Goal: Communication & Community: Answer question/provide support

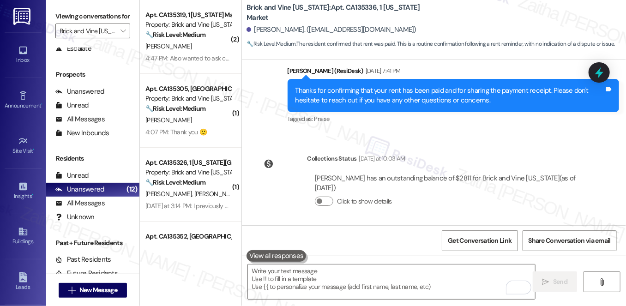
scroll to position [110, 0]
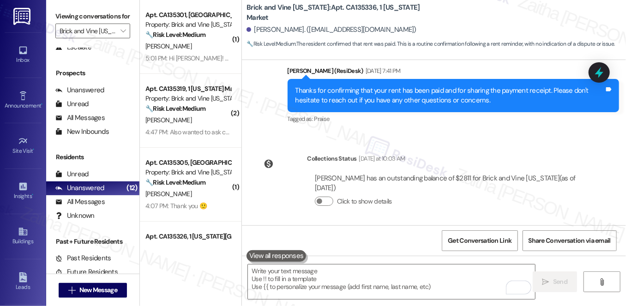
drag, startPoint x: 602, startPoint y: 73, endPoint x: 441, endPoint y: 92, distance: 162.4
click at [602, 73] on icon at bounding box center [599, 72] width 8 height 11
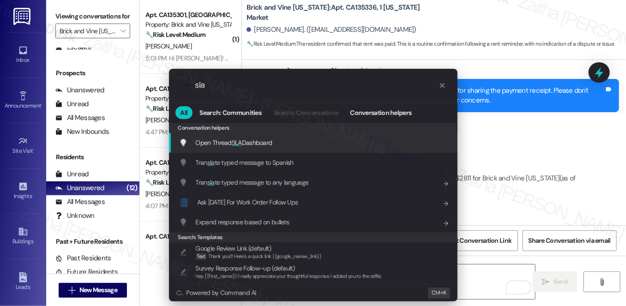
type input "sla"
click at [268, 144] on span "Open Thread SLA Dashboard" at bounding box center [234, 143] width 77 height 8
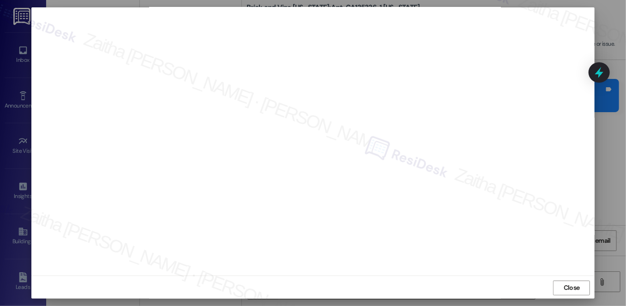
scroll to position [8, 0]
click at [569, 286] on span "Close" at bounding box center [572, 287] width 16 height 10
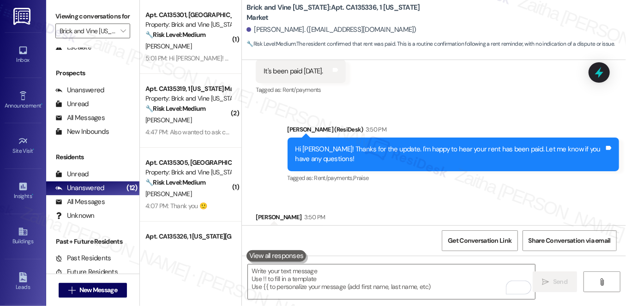
scroll to position [2498, 0]
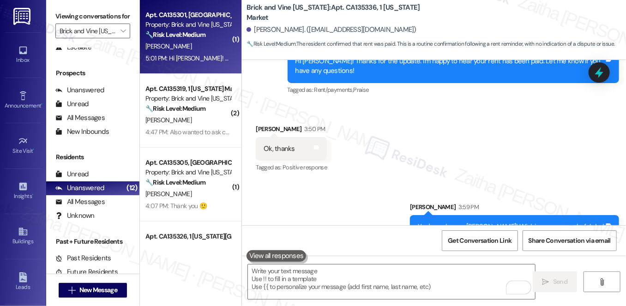
click at [193, 44] on div "[PERSON_NAME]" at bounding box center [188, 47] width 87 height 12
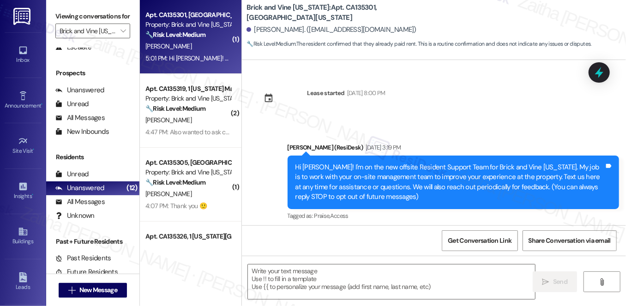
type textarea "Fetching suggested responses. Please feel free to read through the conversation…"
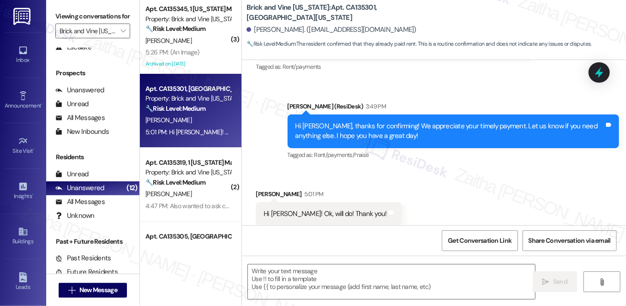
scroll to position [2554, 0]
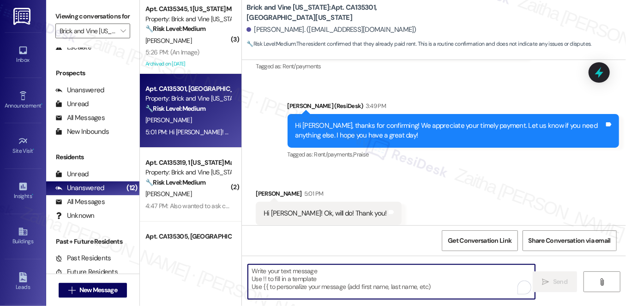
click at [268, 277] on textarea "To enrich screen reader interactions, please activate Accessibility in Grammarl…" at bounding box center [391, 282] width 287 height 35
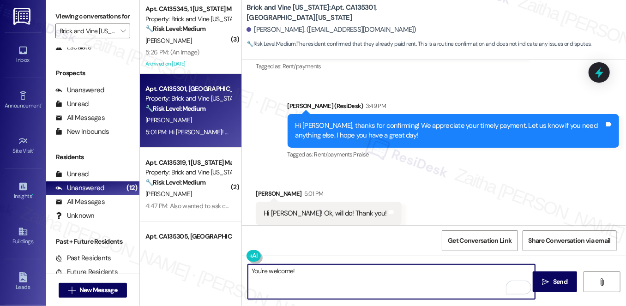
click at [267, 270] on textarea "You're welcome!" at bounding box center [391, 282] width 287 height 35
click at [325, 273] on textarea "You're very welcome!" at bounding box center [391, 282] width 287 height 35
type textarea "You're very welcome!"
drag, startPoint x: 542, startPoint y: 285, endPoint x: 527, endPoint y: 273, distance: 19.5
click at [543, 284] on icon "" at bounding box center [546, 282] width 7 height 7
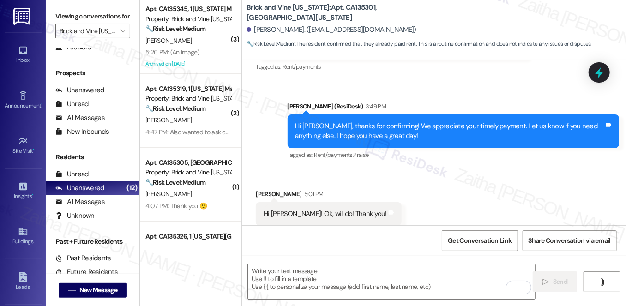
scroll to position [2619, 0]
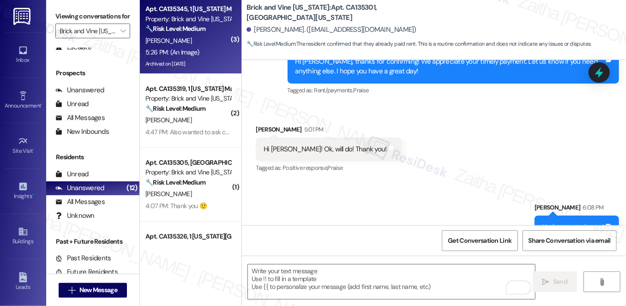
click at [205, 45] on div "[PERSON_NAME]" at bounding box center [188, 41] width 87 height 12
type textarea "Fetching suggested responses. Please feel free to read through the conversation…"
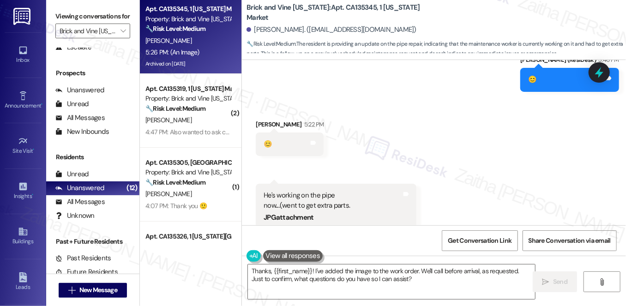
scroll to position [4555, 0]
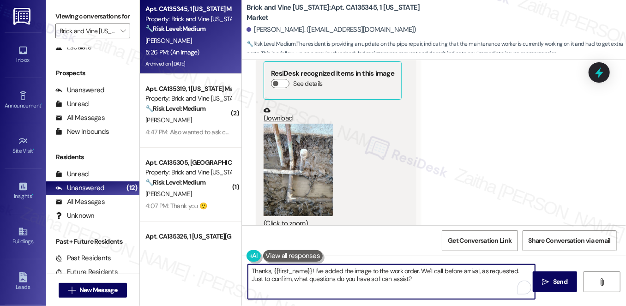
click at [270, 271] on textarea "Thanks, {{first_name}}! I've added the image to the work order. We'll call befo…" at bounding box center [391, 282] width 287 height 35
type textarea "Thank you for the update, {{first_name}}! I've added the image to the work orde…"
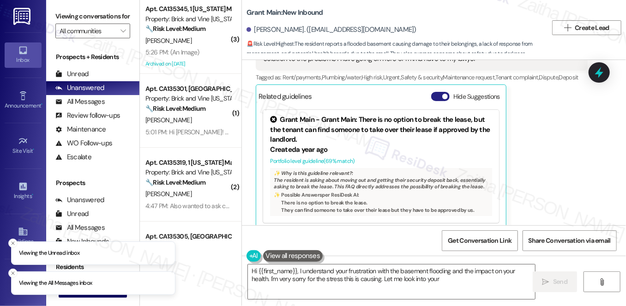
click at [436, 92] on button "Hide Suggestions" at bounding box center [440, 96] width 18 height 9
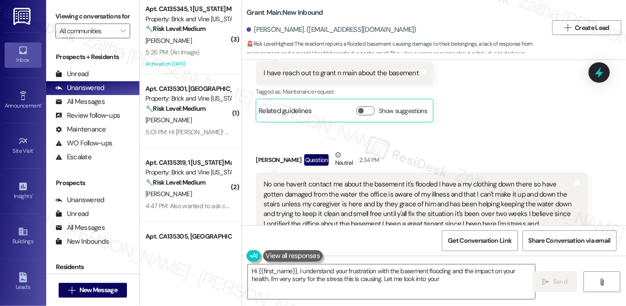
scroll to position [3323, 0]
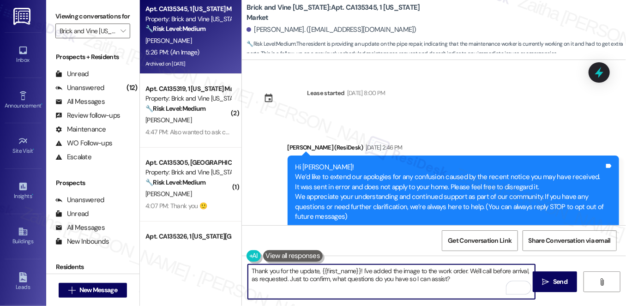
scroll to position [4555, 0]
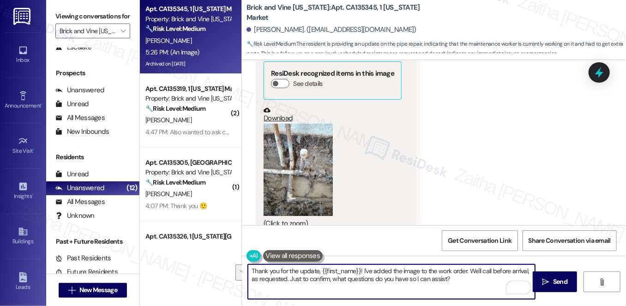
drag, startPoint x: 362, startPoint y: 271, endPoint x: 453, endPoint y: 279, distance: 91.8
click at [453, 279] on textarea "Thank you for the update, {{first_name}}! I've added the image to the work orde…" at bounding box center [391, 282] width 287 height 35
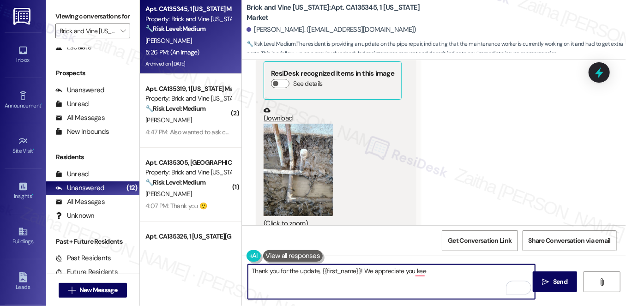
click at [364, 271] on textarea "Thank you for the update, {{first_name}}! We appreciate you kee" at bounding box center [391, 282] width 287 height 35
click at [423, 276] on textarea "Thank you for the update, {{first_name}}! I appreciate you kee" at bounding box center [391, 282] width 287 height 35
type textarea "Thank you for the update, {{first_name}}! I appreciate you keeping me informed!"
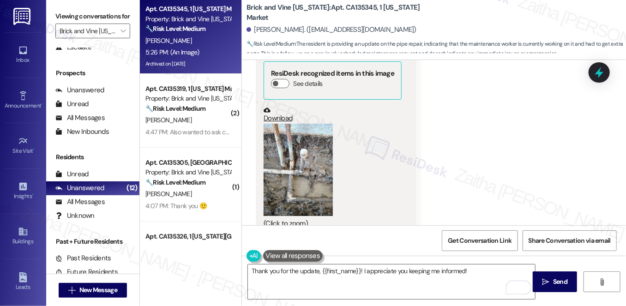
click at [308, 125] on button "Zoom image" at bounding box center [298, 170] width 69 height 92
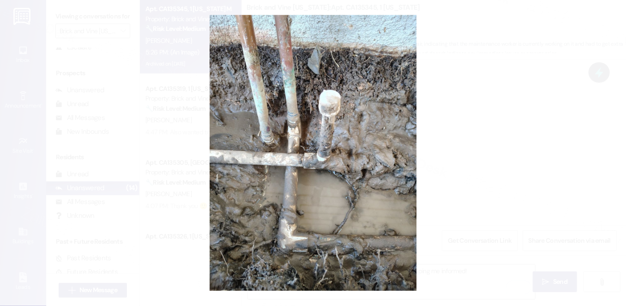
click at [503, 133] on button "Unzoom image" at bounding box center [313, 153] width 626 height 306
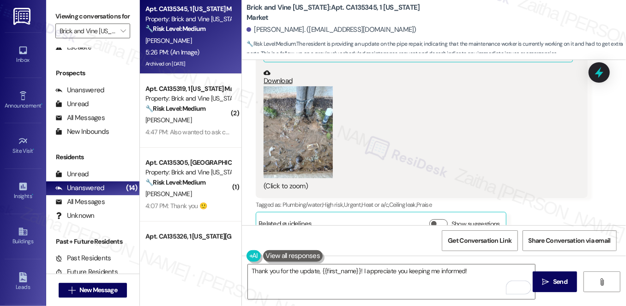
scroll to position [3169, 0]
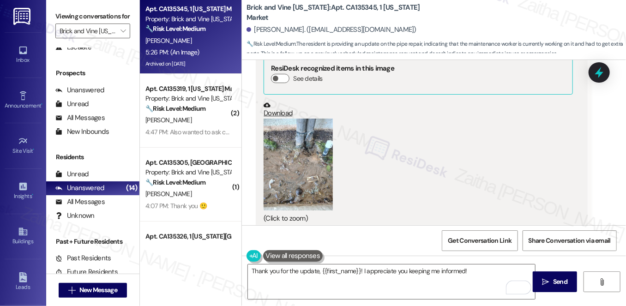
click at [320, 141] on button "Zoom image" at bounding box center [298, 165] width 69 height 92
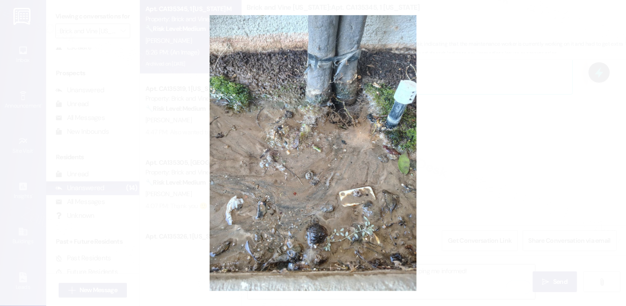
click at [521, 153] on button "Unzoom image" at bounding box center [313, 153] width 626 height 306
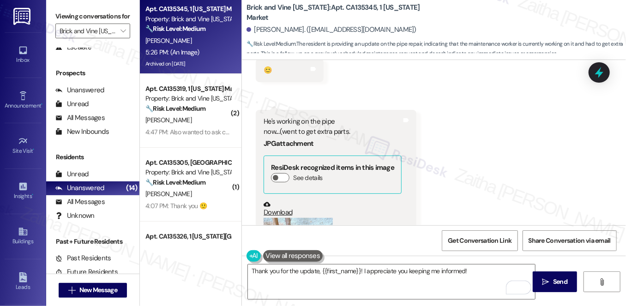
scroll to position [4555, 0]
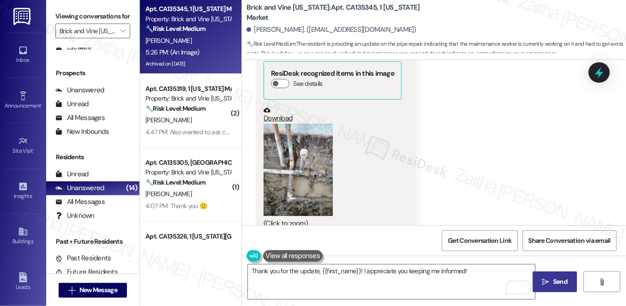
drag, startPoint x: 554, startPoint y: 280, endPoint x: 540, endPoint y: 274, distance: 14.9
click at [554, 280] on span "Send" at bounding box center [560, 282] width 14 height 10
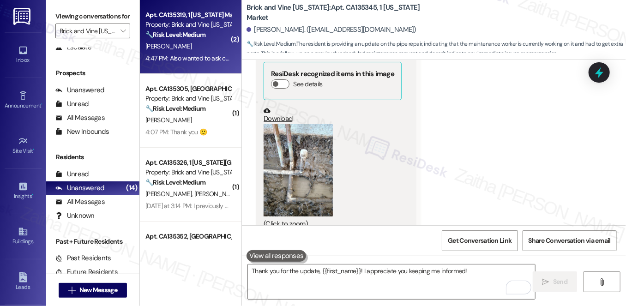
click at [217, 39] on div "🔧 Risk Level: Medium The resident acknowledges the rent reminder and requests a…" at bounding box center [188, 35] width 85 height 10
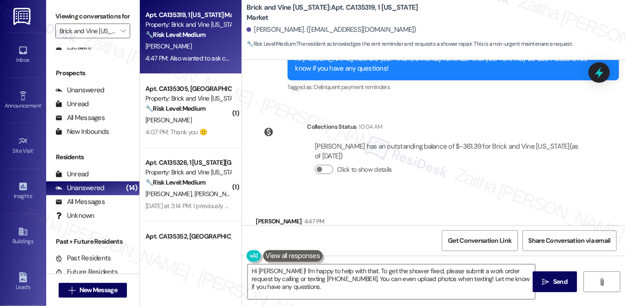
scroll to position [1552, 0]
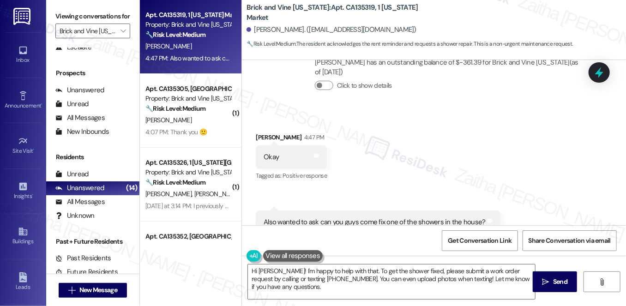
click at [253, 29] on div "Savanna Anderson. (rebeccaking2424@gmail.com)" at bounding box center [332, 30] width 170 height 10
drag, startPoint x: 253, startPoint y: 29, endPoint x: 298, endPoint y: 26, distance: 45.8
click at [298, 26] on div "Savanna Anderson. (rebeccaking2424@gmail.com)" at bounding box center [332, 30] width 170 height 10
copy div "Savanna Anderson"
click at [388, 118] on div "Received via SMS Savanna Anderson 4:47 PM Okay Tags and notes Tagged as: Positi…" at bounding box center [434, 183] width 384 height 143
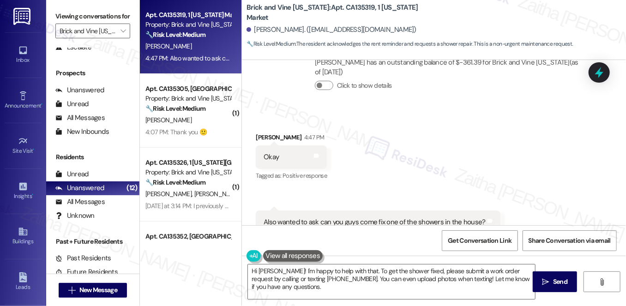
click at [352, 12] on b "Brick and Vine California: Apt. CA135319, 1 California Market" at bounding box center [339, 13] width 185 height 20
copy b "CA135319"
click at [398, 114] on div "Received via SMS Savanna Anderson 4:47 PM Okay Tags and notes Tagged as: Positi…" at bounding box center [434, 183] width 384 height 143
drag, startPoint x: 254, startPoint y: 30, endPoint x: 307, endPoint y: 24, distance: 52.9
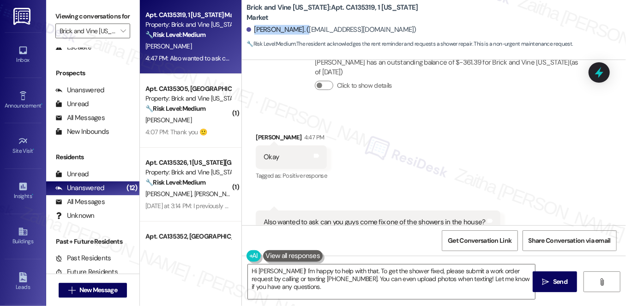
click at [307, 24] on div "Savanna Anderson. (rebeccaking2424@gmail.com)" at bounding box center [437, 30] width 380 height 18
copy div "Savanna Anderson"
click at [355, 12] on b "Brick and Vine California: Apt. CA135319, 1 California Market" at bounding box center [339, 13] width 185 height 20
copy b "CA135319"
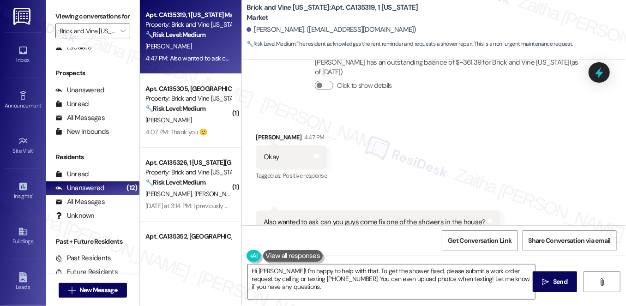
click at [462, 21] on div "Savanna Anderson. (rebeccaking2424@gmail.com)" at bounding box center [437, 30] width 380 height 18
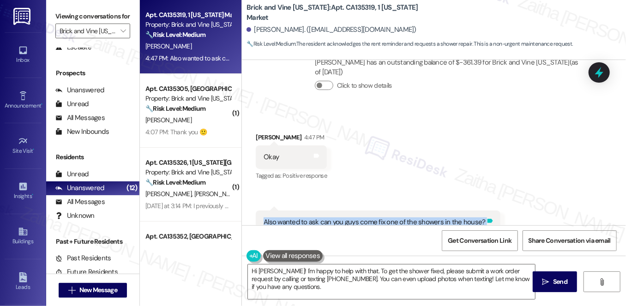
drag, startPoint x: 254, startPoint y: 194, endPoint x: 479, endPoint y: 196, distance: 225.4
click at [479, 204] on div "Received via SMS 4:47 PM Savanna Anderson Question 4:47 PM Also wanted to ask c…" at bounding box center [378, 229] width 258 height 51
copy div "Also wanted to ask can you guys come fix one of the showers in the house? Tags …"
click at [467, 131] on div "Received via SMS Savanna Anderson 4:47 PM Okay Tags and notes Tagged as: Positi…" at bounding box center [434, 183] width 384 height 143
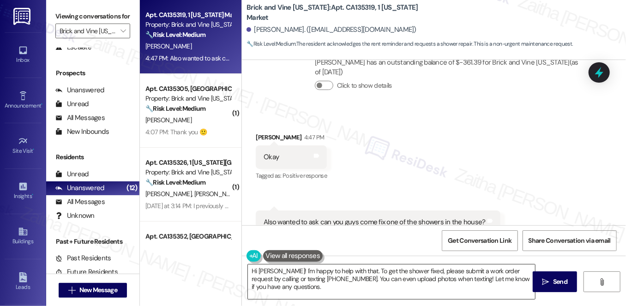
click at [294, 280] on textarea "Hi Savanna! I'm happy to help with that. To get the shower fixed, please submit…" at bounding box center [391, 282] width 287 height 35
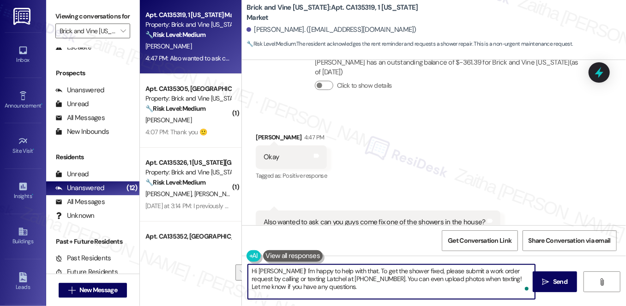
drag, startPoint x: 479, startPoint y: 279, endPoint x: 483, endPoint y: 286, distance: 8.1
click at [483, 286] on textarea "Hi Savanna! I'm happy to help with that. To get the shower fixed, please submit…" at bounding box center [391, 282] width 287 height 35
type textarea "Hi Savanna! I'm happy to help with that. To get the shower fixed, please submit…"
drag, startPoint x: 249, startPoint y: 271, endPoint x: 412, endPoint y: 288, distance: 163.5
click at [412, 288] on textarea "Hi Savanna! I'm happy to help with that. To get the shower fixed, please submit…" at bounding box center [391, 282] width 287 height 35
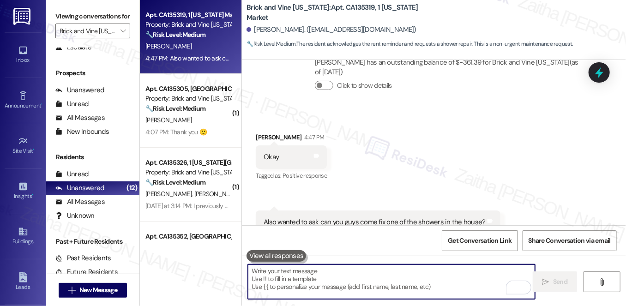
click at [282, 277] on textarea "To enrich screen reader interactions, please activate Accessibility in Grammarl…" at bounding box center [391, 282] width 287 height 35
paste textarea "Hi Savanna! I’m happy to help with that. To get the shower fixed, you can submi…"
type textarea "Hi Savanna! I’m happy to help with that. To get the shower fixed, you can submi…"
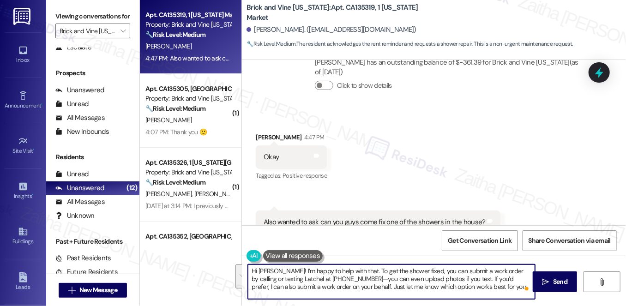
drag, startPoint x: 247, startPoint y: 270, endPoint x: 484, endPoint y: 292, distance: 238.0
click at [484, 292] on textarea "Hi Savanna! I’m happy to help with that. To get the shower fixed, you can submi…" at bounding box center [391, 282] width 287 height 35
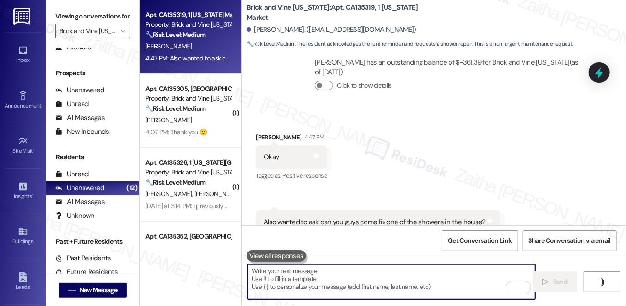
click at [307, 271] on textarea "To enrich screen reader interactions, please activate Accessibility in Grammarl…" at bounding box center [391, 282] width 287 height 35
paste textarea "Hi Savanna! I’m happy to help with that. To get the shower fixed, I'll submit a…"
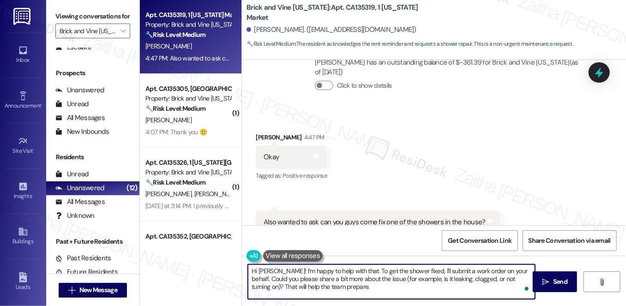
click at [318, 287] on textarea "Hi Savanna! I’m happy to help with that. To get the shower fixed, I'll submit a…" at bounding box center [391, 282] width 287 height 35
click at [319, 287] on textarea "Hi Savanna! I’m happy to help with that. To get the shower fixed, I'll submit a…" at bounding box center [391, 282] width 287 height 35
click at [311, 287] on textarea "Hi Savanna! I’m happy to help with that. To get the shower fixed, I'll submit a…" at bounding box center [391, 282] width 287 height 35
click at [312, 286] on textarea "Hi Savanna! I’m happy to help with that. To get the shower fixed, I'll submit a…" at bounding box center [391, 282] width 287 height 35
drag, startPoint x: 347, startPoint y: 287, endPoint x: 239, endPoint y: 287, distance: 108.1
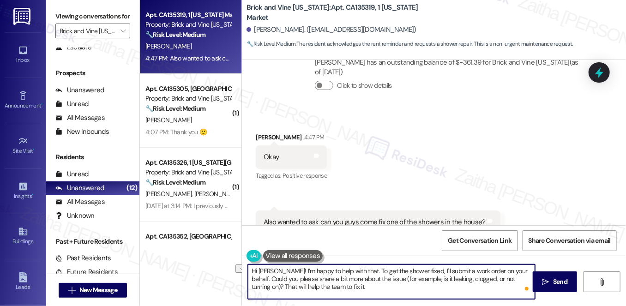
click at [239, 287] on div "Apt. CA135319, 1 California Market Property: Brick and Vine California 🔧 Risk L…" at bounding box center [383, 153] width 486 height 306
paste textarea "That will help the team get it fixed."
drag, startPoint x: 311, startPoint y: 288, endPoint x: 358, endPoint y: 287, distance: 47.1
click at [358, 287] on textarea "Hi Savanna! I’m happy to help with that. To get the shower fixed, I'll submit a…" at bounding box center [391, 282] width 287 height 35
drag, startPoint x: 249, startPoint y: 290, endPoint x: 361, endPoint y: 288, distance: 112.3
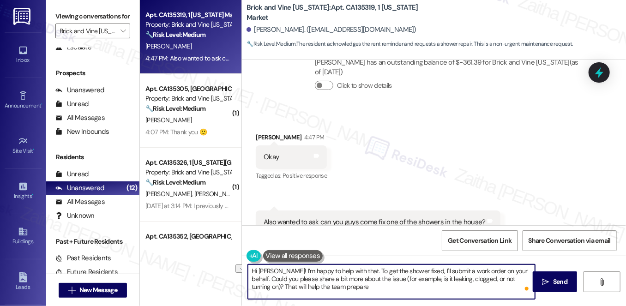
click at [361, 288] on textarea "Hi Savanna! I’m happy to help with that. To get the shower fixed, I'll submit a…" at bounding box center [391, 282] width 287 height 35
paste textarea "That’ll help the team get ready to take care of it"
type textarea "Hi Savanna! I’m happy to help with that. To get the shower fixed, I'll submit a…"
click at [567, 283] on span "Send" at bounding box center [560, 282] width 14 height 10
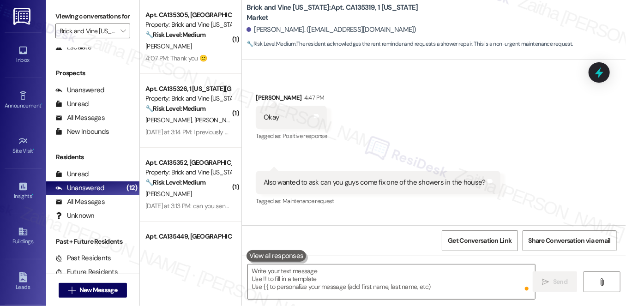
scroll to position [1637, 0]
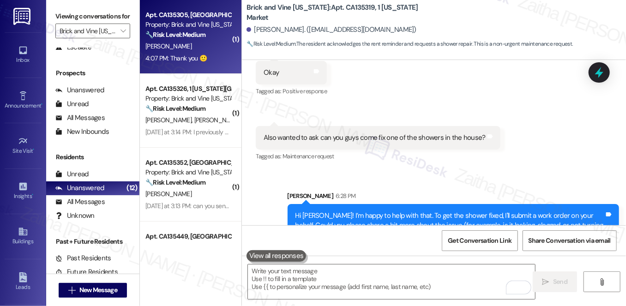
click at [218, 55] on div "4:07 PM: Thank you 🙂 4:07 PM: Thank you 🙂" at bounding box center [188, 59] width 87 height 12
type textarea "Fetching suggested responses. Please feel free to read through the conversation…"
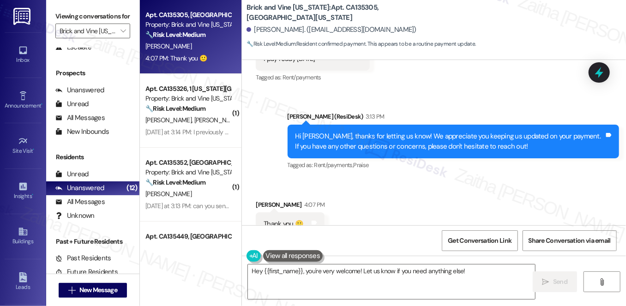
scroll to position [5218, 0]
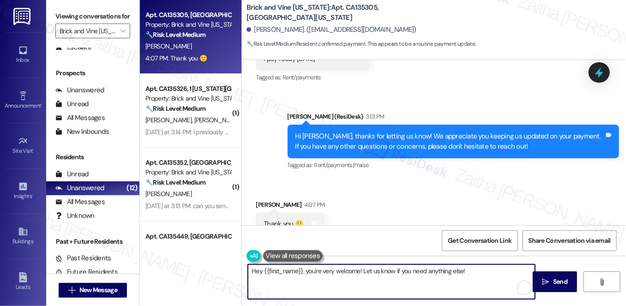
click at [304, 271] on textarea "Hey {{first_name}}, you're very welcome! Let us know if you need anything else!" at bounding box center [391, 282] width 287 height 35
drag, startPoint x: 307, startPoint y: 270, endPoint x: 245, endPoint y: 271, distance: 61.9
click at [245, 271] on div "Hey {{first_name}}, you're very welcome! Let us know if you need anything else!" at bounding box center [387, 282] width 288 height 36
drag, startPoint x: 315, startPoint y: 270, endPoint x: 481, endPoint y: 268, distance: 166.8
click at [481, 268] on textarea "You're very welcome! Let us know if you need anything else!" at bounding box center [391, 282] width 287 height 35
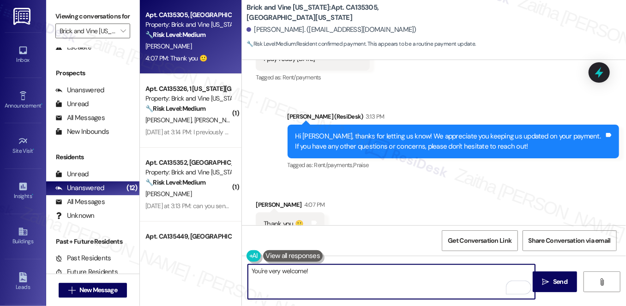
click at [258, 200] on div "Enos Romero 4:07 PM" at bounding box center [290, 206] width 69 height 13
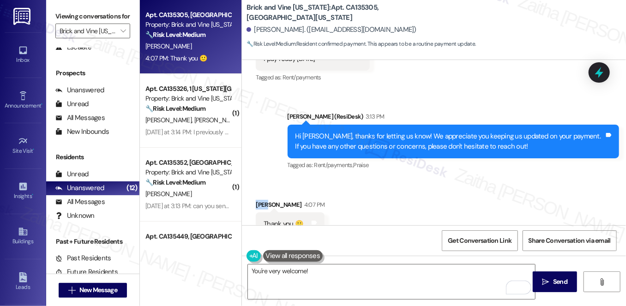
click at [258, 200] on div "Enos Romero 4:07 PM" at bounding box center [290, 206] width 69 height 13
copy div "Enos"
click at [304, 273] on textarea "You're very welcome!" at bounding box center [391, 282] width 287 height 35
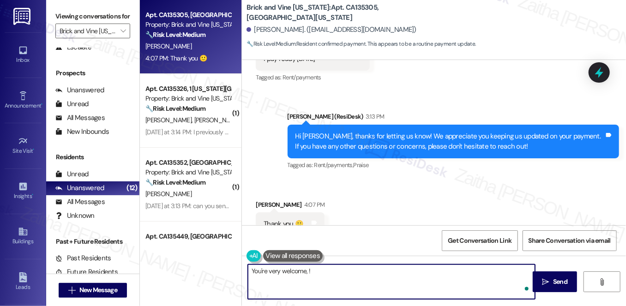
paste textarea "Enos"
click at [344, 273] on textarea "You're very welcome, Enos!" at bounding box center [391, 282] width 287 height 35
type textarea "You're very welcome, Enos!"
click at [553, 283] on span "Send" at bounding box center [560, 282] width 14 height 10
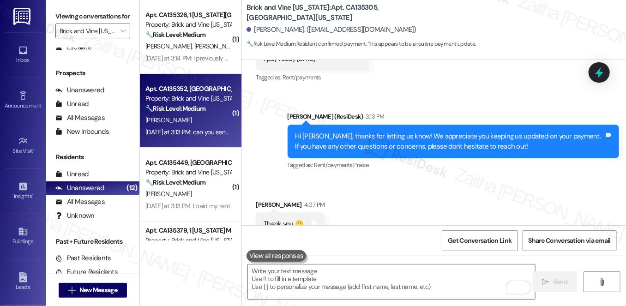
click at [211, 117] on div "B. De Leon" at bounding box center [188, 121] width 87 height 12
type textarea "Fetching suggested responses. Please feel free to read through the conversation…"
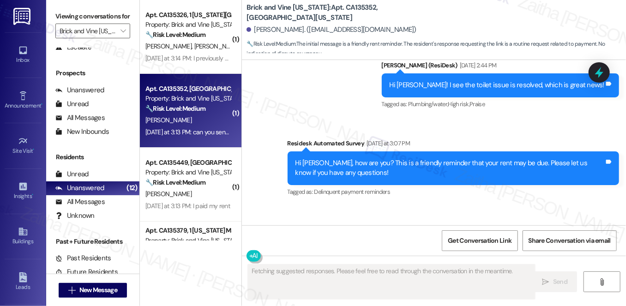
scroll to position [2197, 0]
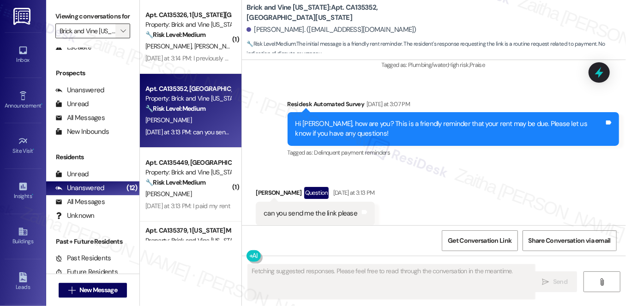
click at [124, 38] on span "" at bounding box center [123, 31] width 9 height 15
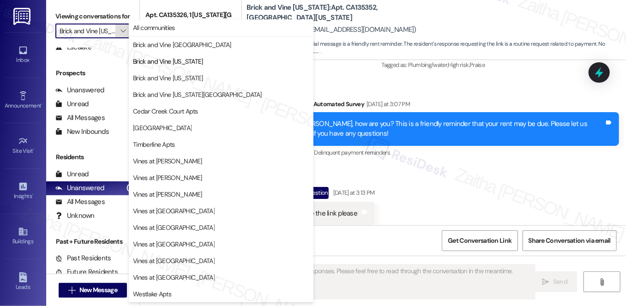
scroll to position [0, 10]
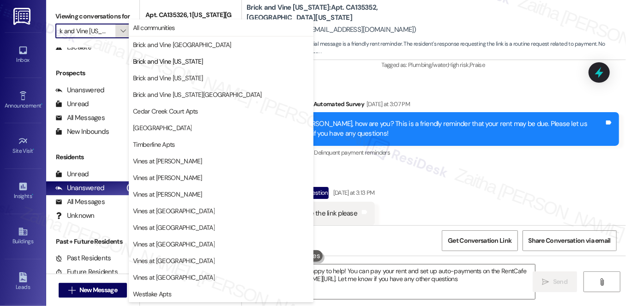
type textarea "Hi Beatriz, happy to help! You can pay your rent and set up auto-payments on th…"
click at [121, 35] on icon "" at bounding box center [123, 30] width 5 height 7
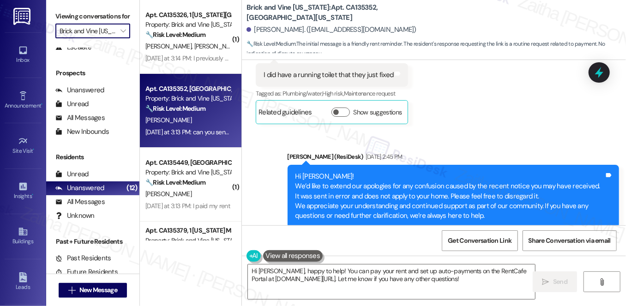
scroll to position [1831, 0]
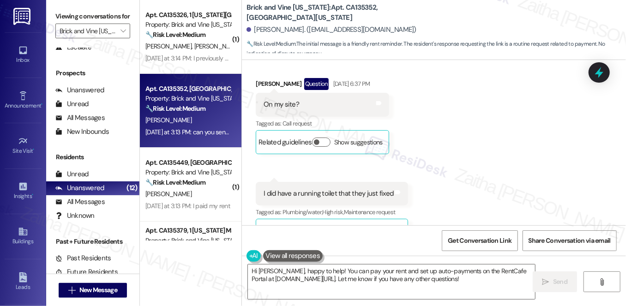
click at [338, 226] on button "Show suggestions" at bounding box center [341, 230] width 18 height 9
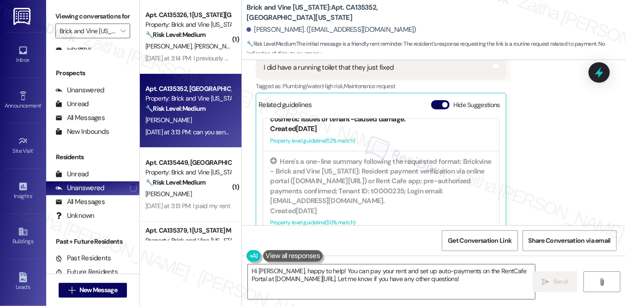
scroll to position [370, 0]
click at [435, 100] on button "Hide Suggestions" at bounding box center [440, 104] width 18 height 9
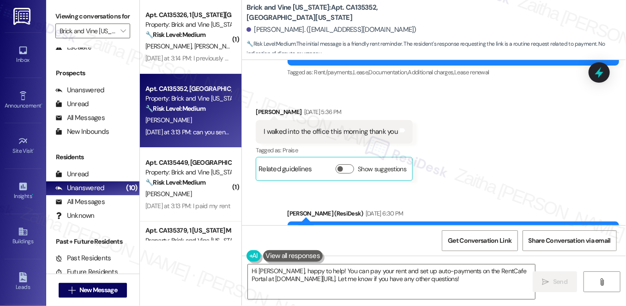
scroll to position [1411, 0]
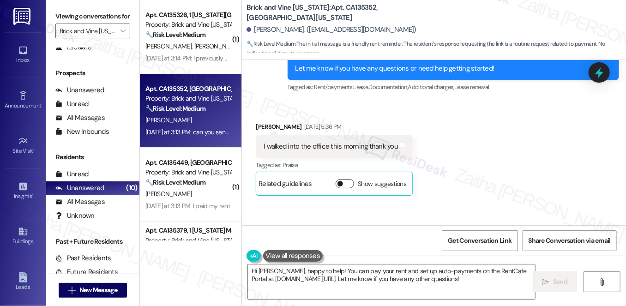
click at [344, 179] on button "Show suggestions" at bounding box center [345, 183] width 18 height 9
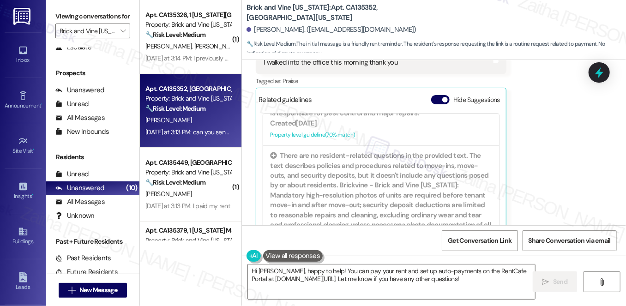
scroll to position [1260, 0]
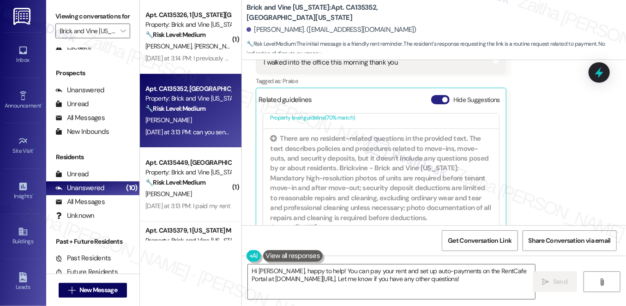
click at [435, 95] on button "Hide Suggestions" at bounding box center [440, 99] width 18 height 9
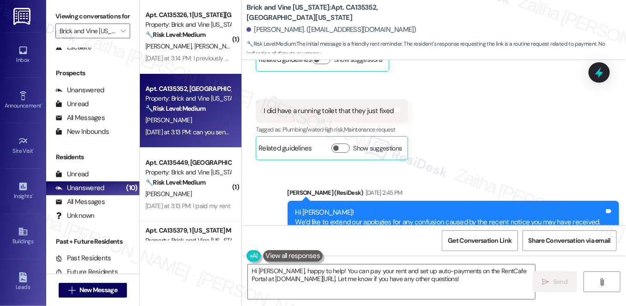
scroll to position [1915, 0]
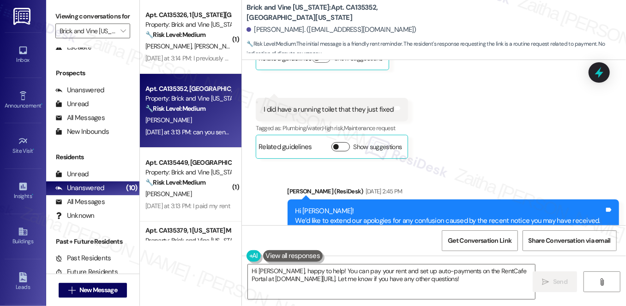
click at [334, 142] on button "Show suggestions" at bounding box center [341, 146] width 18 height 9
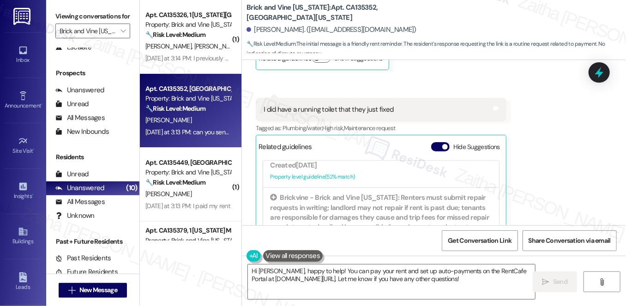
scroll to position [370, 0]
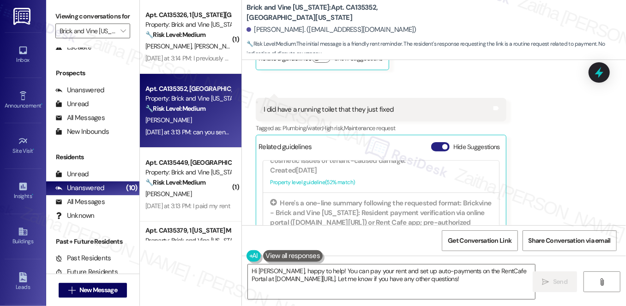
click at [433, 142] on button "Hide Suggestions" at bounding box center [440, 146] width 18 height 9
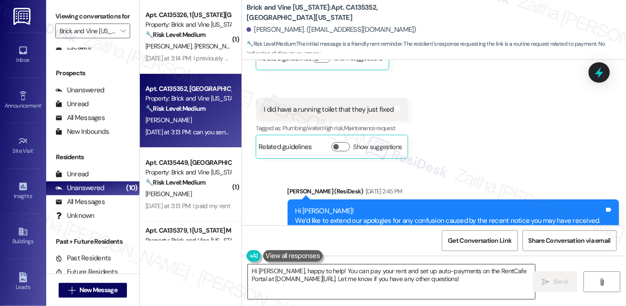
click at [491, 282] on textarea "Hi Beatriz, happy to help! You can pay your rent and set up auto-payments on th…" at bounding box center [391, 282] width 287 height 35
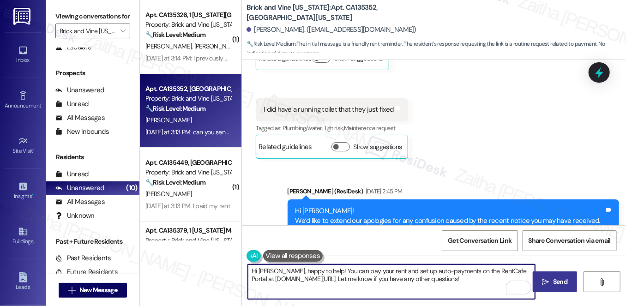
click at [546, 279] on icon "" at bounding box center [546, 282] width 7 height 7
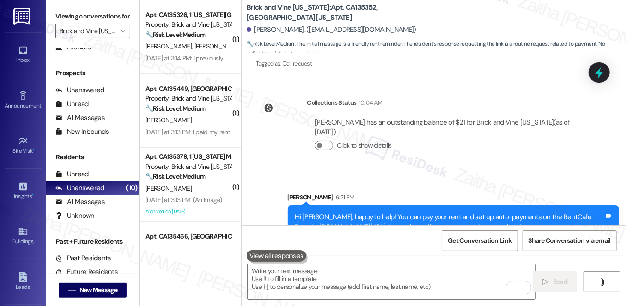
scroll to position [2367, 0]
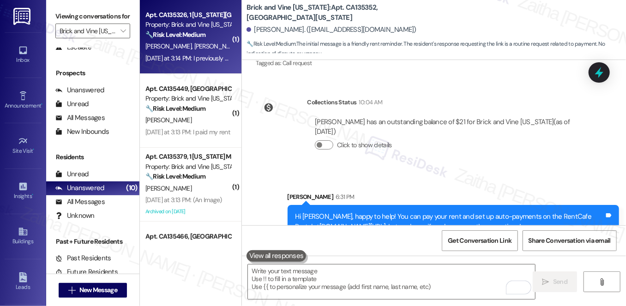
click at [210, 49] on div "Z. Stewart A. Foster" at bounding box center [188, 47] width 87 height 12
type textarea "Fetching suggested responses. Please feel free to read through the conversation…"
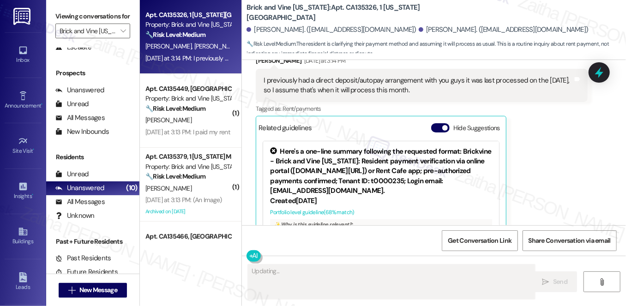
scroll to position [4091, 0]
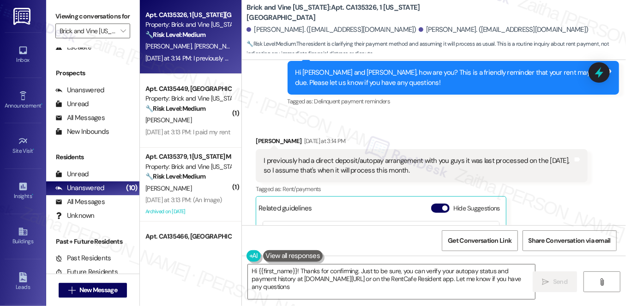
type textarea "Hi {{first_name}}! Thanks for confirming. Just to be sure, you can verify your …"
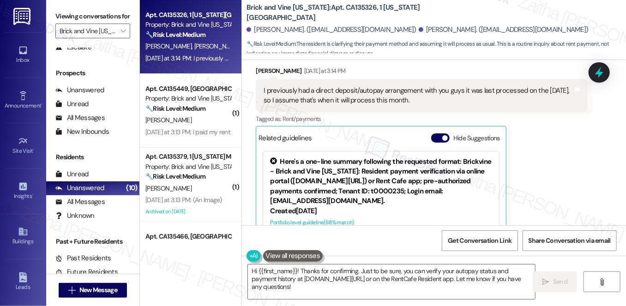
scroll to position [4174, 0]
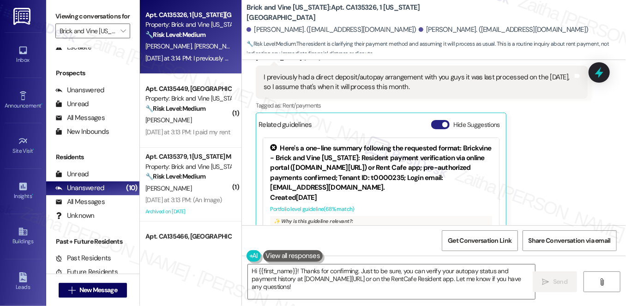
click at [432, 120] on button "Hide Suggestions" at bounding box center [440, 124] width 18 height 9
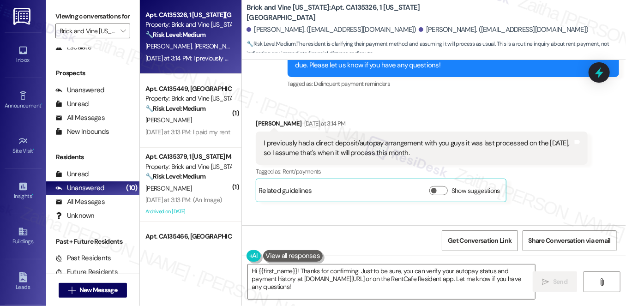
scroll to position [4094, 0]
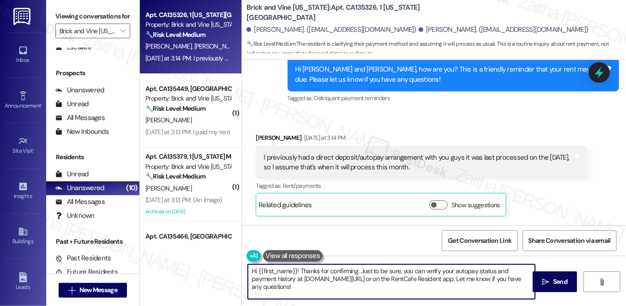
click at [319, 287] on textarea "Hi {{first_name}}! Thanks for confirming. Just to be sure, you can verify your …" at bounding box center [391, 282] width 287 height 35
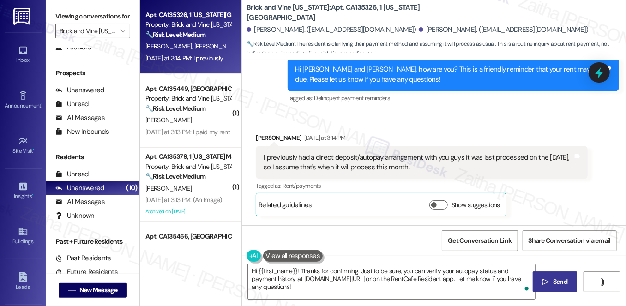
drag, startPoint x: 564, startPoint y: 283, endPoint x: 483, endPoint y: 234, distance: 94.9
click at [564, 283] on span "Send" at bounding box center [560, 282] width 14 height 10
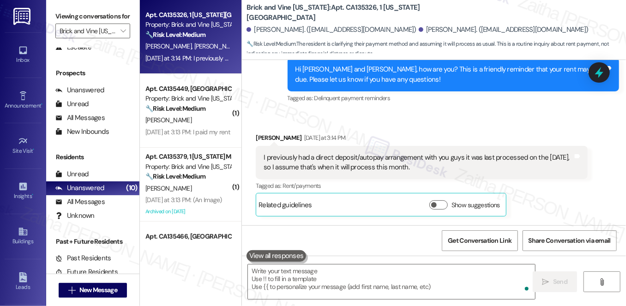
scroll to position [4041, 0]
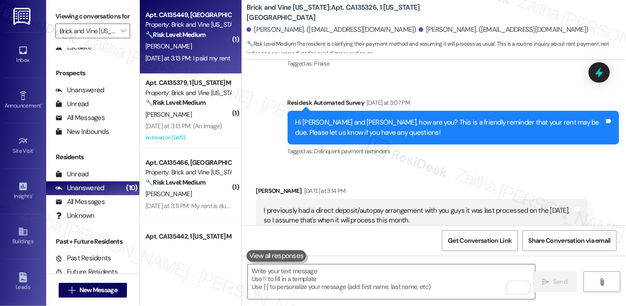
click at [212, 48] on div "D. Minor" at bounding box center [188, 47] width 87 height 12
type textarea "Fetching suggested responses. Please feel free to read through the conversation…"
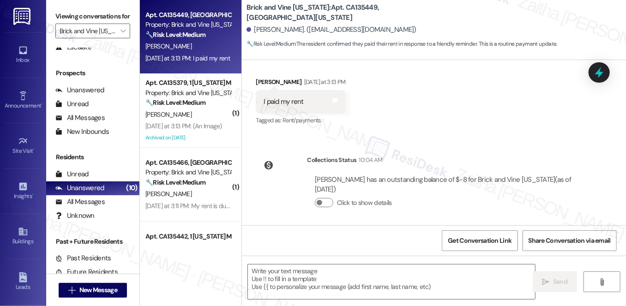
scroll to position [157, 0]
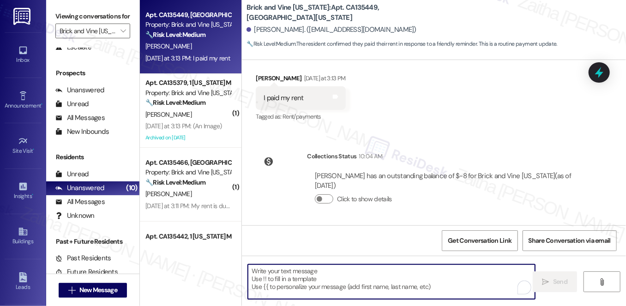
click at [310, 266] on textarea "To enrich screen reader interactions, please activate Accessibility in Grammarl…" at bounding box center [391, 282] width 287 height 35
paste textarea "Thanks for confirming your payment! We appreciate you taking care of it. Let us…"
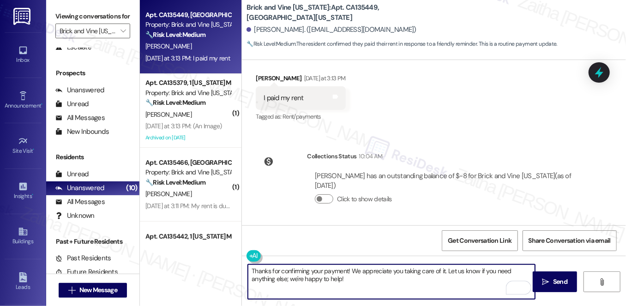
click at [262, 78] on div "Davida Minor Yesterday at 3:13 PM" at bounding box center [301, 79] width 90 height 13
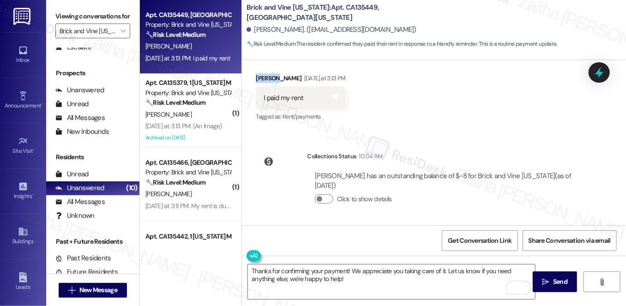
click at [262, 78] on div "Davida Minor Yesterday at 3:13 PM" at bounding box center [301, 79] width 90 height 13
copy div "Davida"
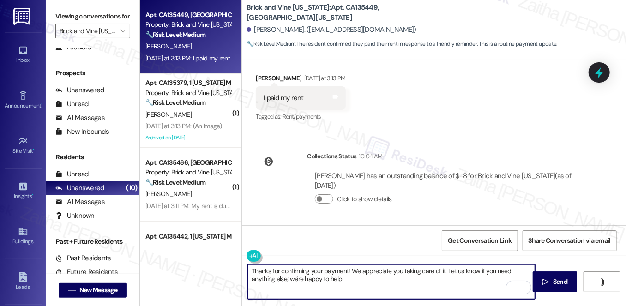
click at [347, 269] on textarea "Thanks for confirming your payment! We appreciate you taking care of it. Let us…" at bounding box center [391, 282] width 287 height 35
paste textarea "Davida"
click at [360, 279] on textarea "Thanks for confirming your payment, Davida! We appreciate you taking care of it…" at bounding box center [391, 282] width 287 height 35
type textarea "Thanks for confirming your payment, Davida! We appreciate you taking care of it…"
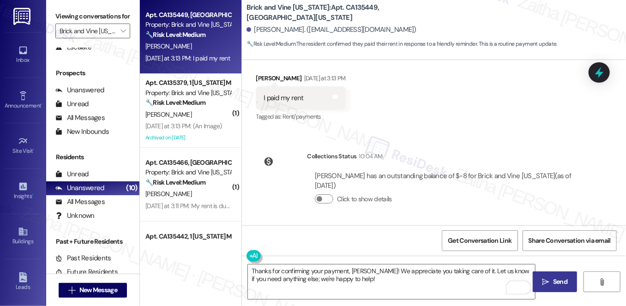
click at [549, 276] on button " Send" at bounding box center [555, 282] width 45 height 21
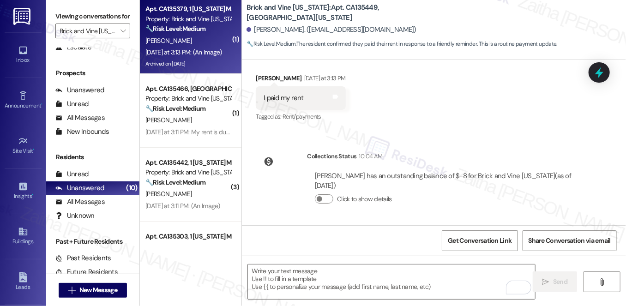
click at [214, 46] on div "T. Villalobos" at bounding box center [188, 41] width 87 height 12
type textarea "Fetching suggested responses. Please feel free to read through the conversation…"
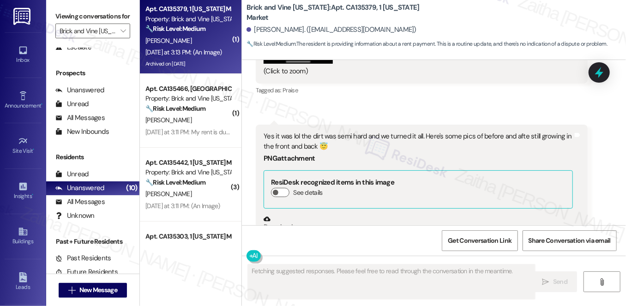
scroll to position [4801, 0]
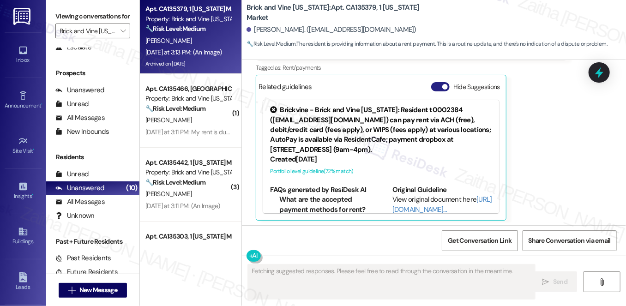
click at [437, 82] on button "Hide Suggestions" at bounding box center [440, 86] width 18 height 9
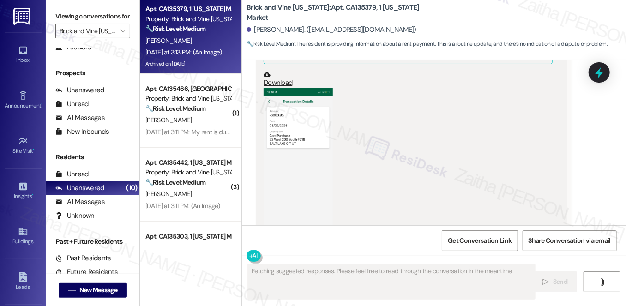
scroll to position [4737, 0]
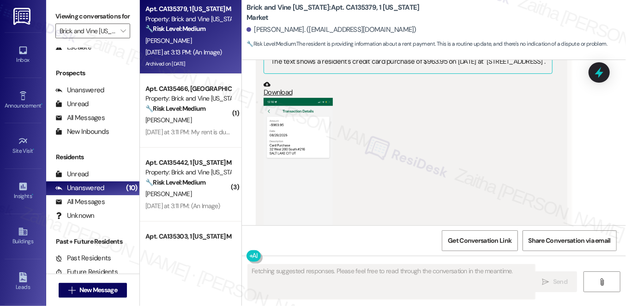
click at [290, 131] on button "Zoom image" at bounding box center [298, 173] width 69 height 150
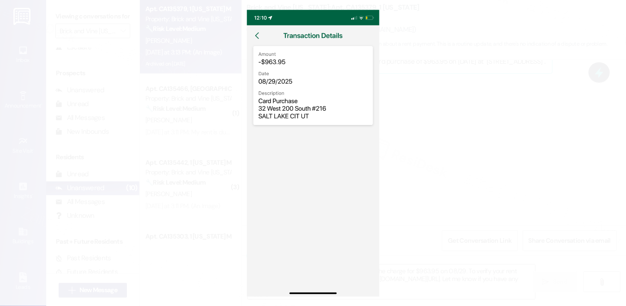
type textarea "Hi {{first_name}}! Thanks for the update. I see the charge for $963.95 on 08/29…"
click at [506, 146] on button "Unzoom image" at bounding box center [313, 153] width 626 height 306
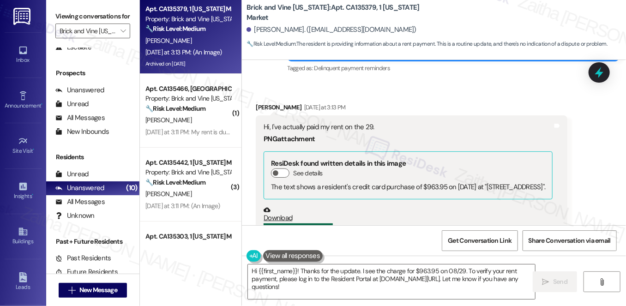
scroll to position [4695, 0]
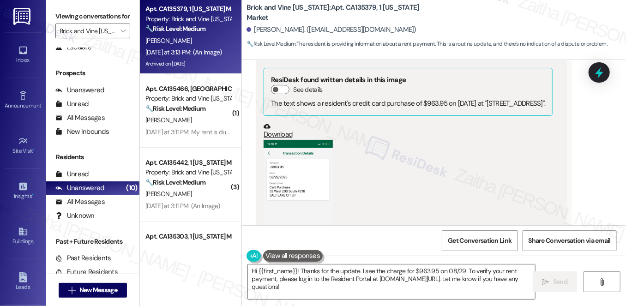
click at [299, 164] on button "Zoom image" at bounding box center [298, 215] width 69 height 150
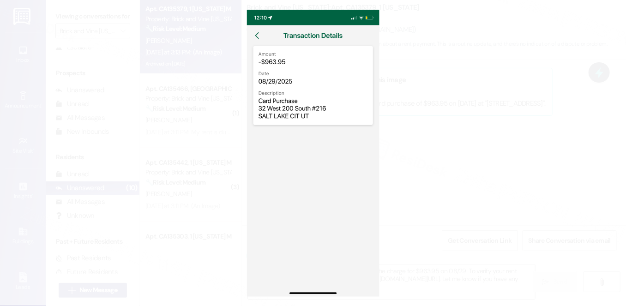
click at [455, 130] on button "Unzoom image" at bounding box center [313, 153] width 626 height 306
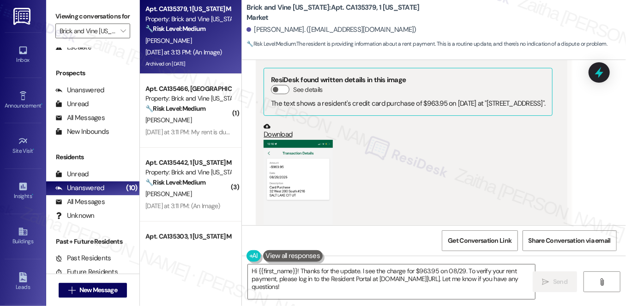
click at [296, 174] on button "Zoom image" at bounding box center [298, 215] width 69 height 150
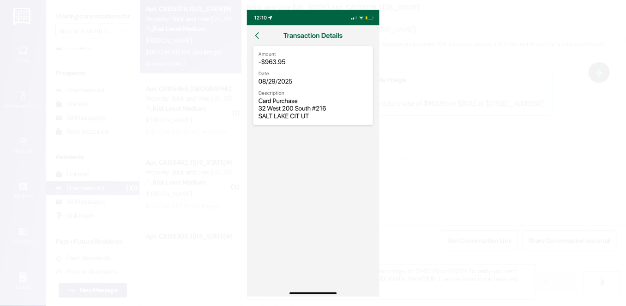
click at [478, 134] on button "Unzoom image" at bounding box center [313, 153] width 626 height 306
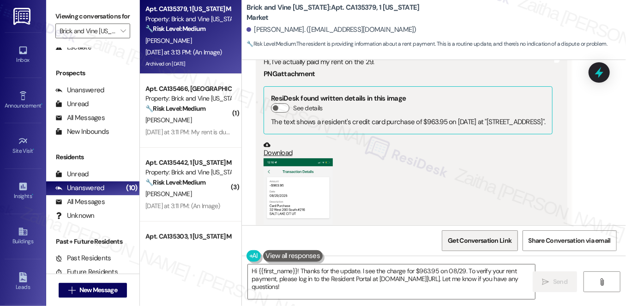
scroll to position [4779, 0]
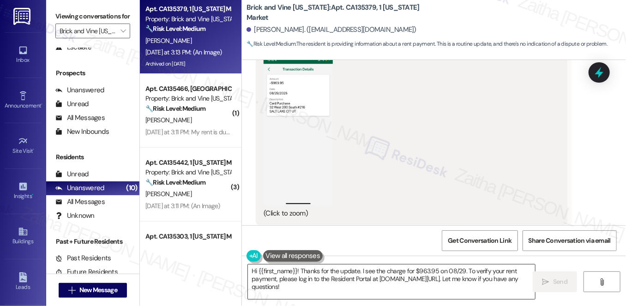
click at [314, 288] on textarea "Hi {{first_name}}! Thanks for the update. I see the charge for $963.95 on 08/29…" at bounding box center [391, 282] width 287 height 35
click at [554, 285] on span "Send" at bounding box center [560, 282] width 14 height 10
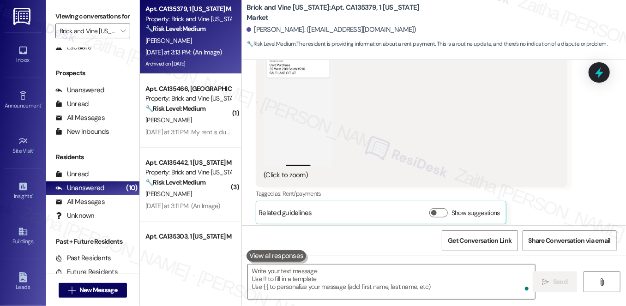
scroll to position [4821, 0]
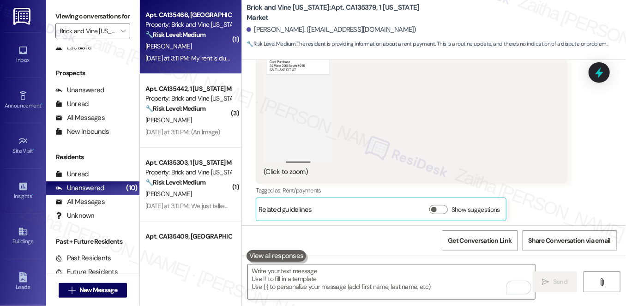
click at [206, 42] on div "K. Thurman" at bounding box center [188, 47] width 87 height 12
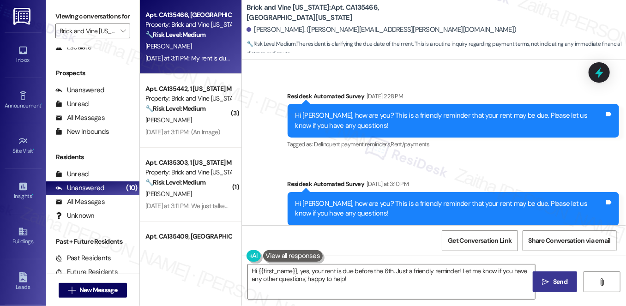
scroll to position [618, 0]
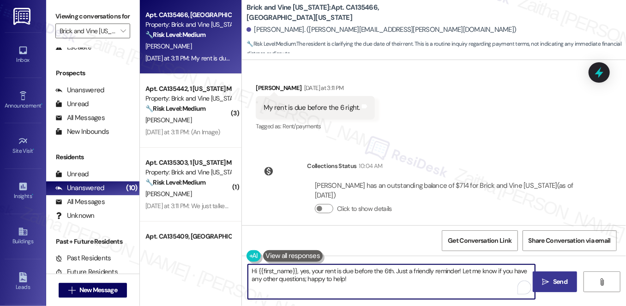
drag, startPoint x: 459, startPoint y: 269, endPoint x: 473, endPoint y: 283, distance: 19.9
click at [473, 284] on textarea "Hi {{first_name}}, yes, your rent is due before the 6th. Just a friendly remind…" at bounding box center [391, 282] width 287 height 35
paste textarea "Flex can help avoid them. Want to learn more? Happy to help!"
type textarea "Hi {{first_name}}, yes, your rent is due before the 6th. Just a friendly remind…"
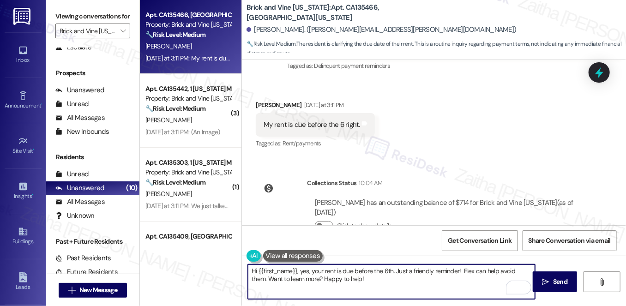
scroll to position [618, 0]
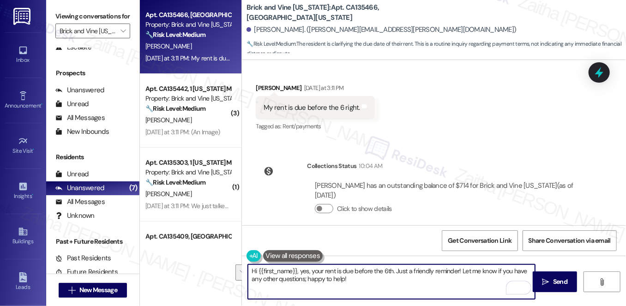
click at [354, 282] on textarea "Hi {{first_name}}, yes, your rent is due before the 6th. Just a friendly remind…" at bounding box center [391, 282] width 287 height 35
type textarea "Hi {{first_name}}, yes, your rent is due before the 6th. Just a friendly remind…"
click at [555, 279] on span "Send" at bounding box center [560, 282] width 14 height 10
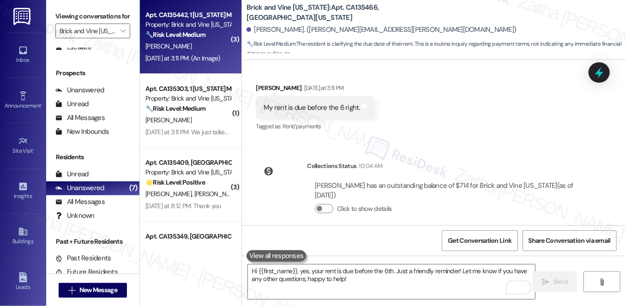
click at [206, 40] on div "🔧 Risk Level: Medium The resident clarified that rent was paid, and the account…" at bounding box center [188, 35] width 85 height 10
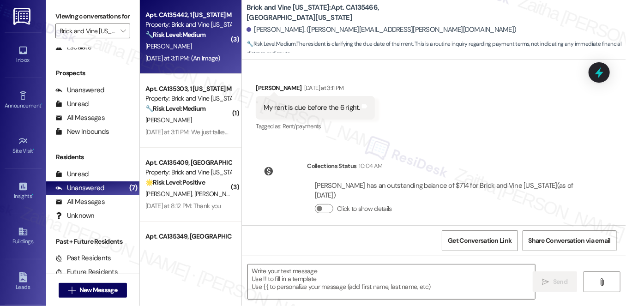
type textarea "Fetching suggested responses. Please feel free to read through the conversation…"
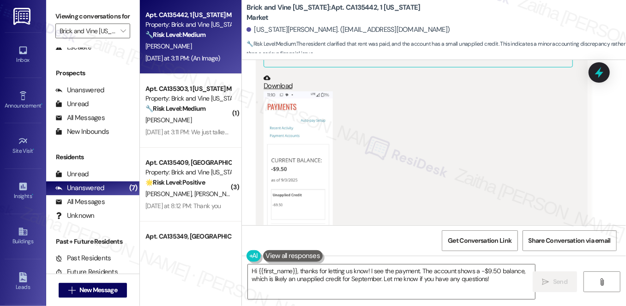
scroll to position [1335, 0]
click at [300, 169] on button "Zoom image" at bounding box center [298, 175] width 69 height 170
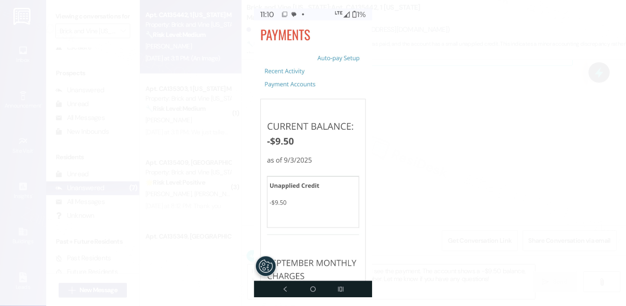
click at [457, 139] on button "Unzoom image" at bounding box center [313, 153] width 626 height 306
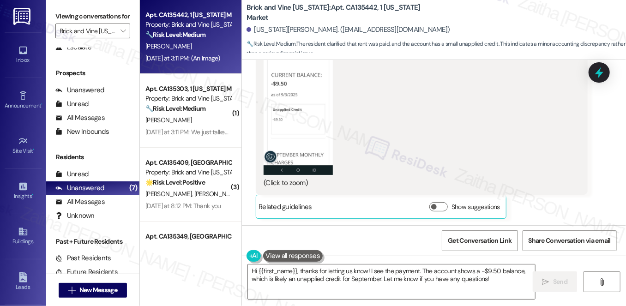
scroll to position [1504, 0]
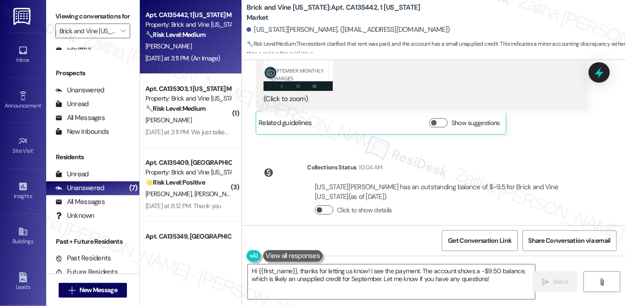
click at [329, 206] on button "Click to show details" at bounding box center [324, 210] width 18 height 9
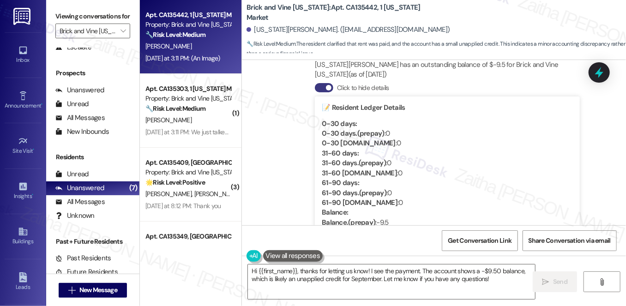
scroll to position [1630, 0]
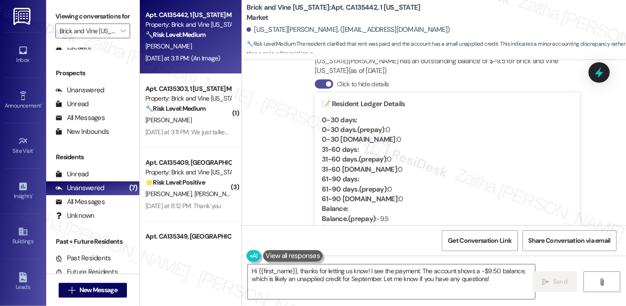
click at [315, 79] on button "Click to hide details" at bounding box center [324, 83] width 18 height 9
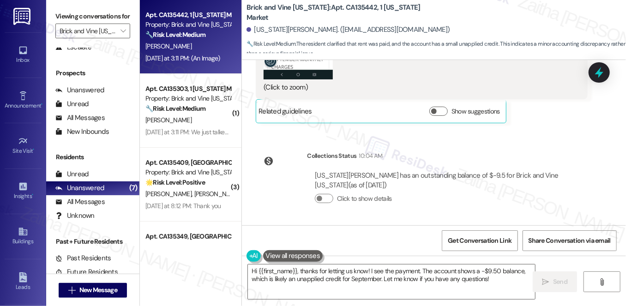
scroll to position [1504, 0]
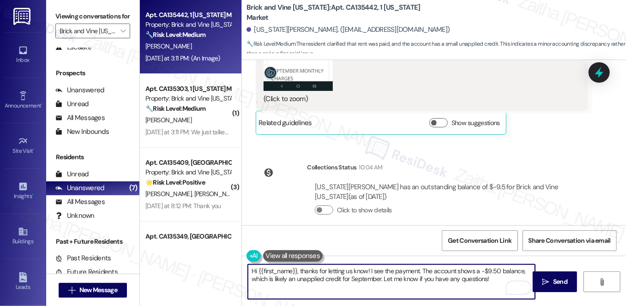
drag, startPoint x: 369, startPoint y: 269, endPoint x: 420, endPoint y: 266, distance: 51.3
click at [420, 266] on textarea "Hi {{first_name}}, thanks for letting us know! I see the payment. The account s…" at bounding box center [391, 282] width 287 height 35
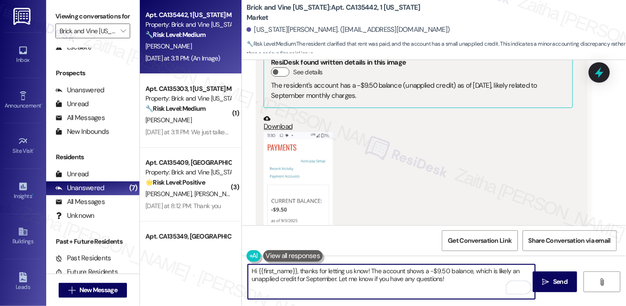
scroll to position [1251, 0]
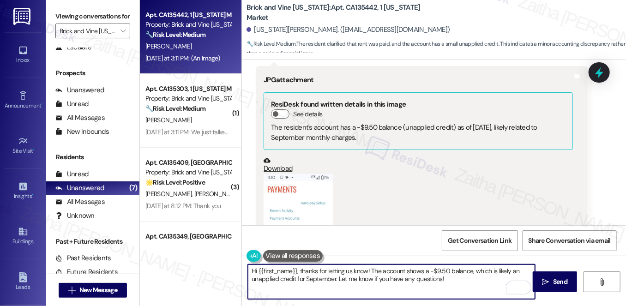
type textarea "Hi {{first_name}}, thanks for letting us know! The account shows a -$9.50 balan…"
drag, startPoint x: 248, startPoint y: 270, endPoint x: 456, endPoint y: 285, distance: 209.3
click at [455, 287] on textarea "Hi {{first_name}}, thanks for letting us know! The account shows a -$9.50 balan…" at bounding box center [391, 282] width 287 height 35
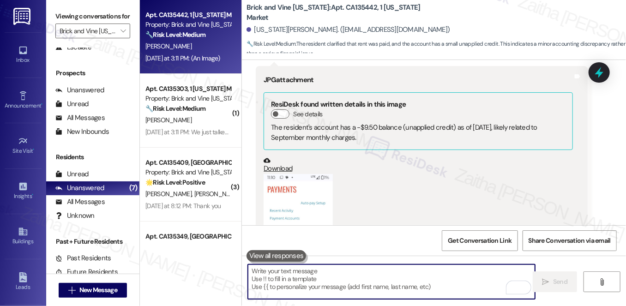
paste textarea "Thanks for confirming your payment! Our reminders go out to all residents to he…"
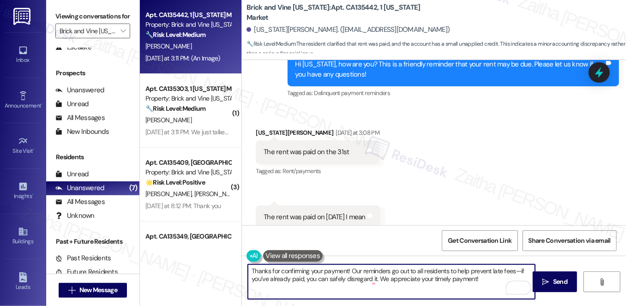
scroll to position [1042, 0]
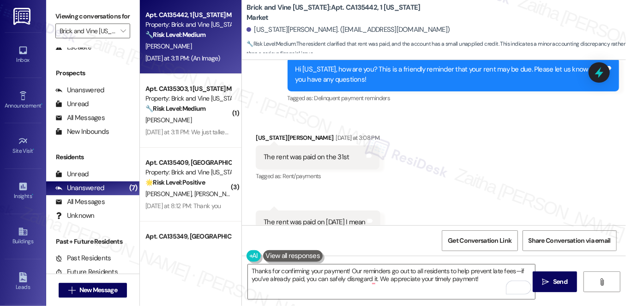
click at [261, 133] on div "Georgia Nicholas Yesterday at 3:08 PM" at bounding box center [318, 139] width 124 height 13
copy div "Georgia"
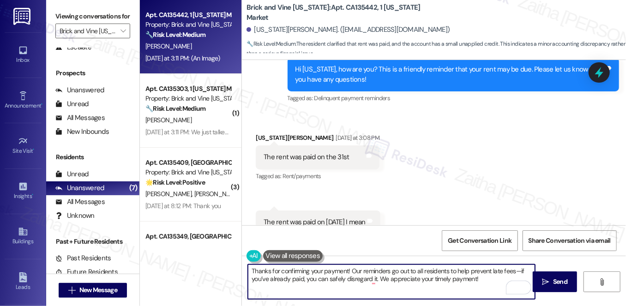
click at [347, 270] on textarea "Thanks for confirming your payment! Our reminders go out to all residents to he…" at bounding box center [391, 282] width 287 height 35
paste textarea "Georgia"
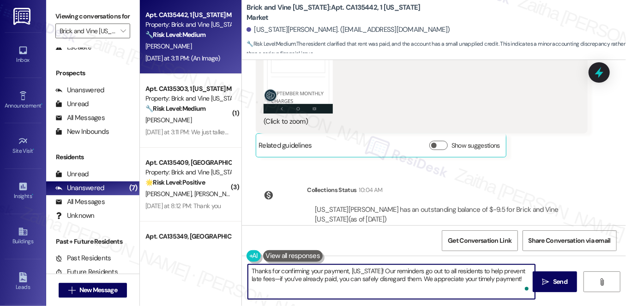
scroll to position [1504, 0]
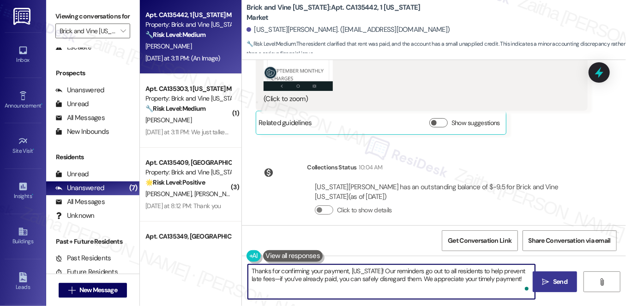
type textarea "Thanks for confirming your payment, Georgia! Our reminders go out to all reside…"
click at [559, 279] on span "Send" at bounding box center [560, 282] width 14 height 10
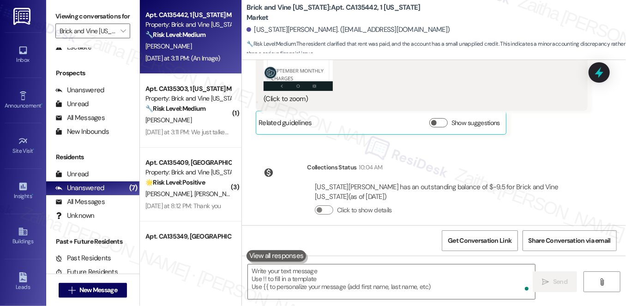
scroll to position [1408, 0]
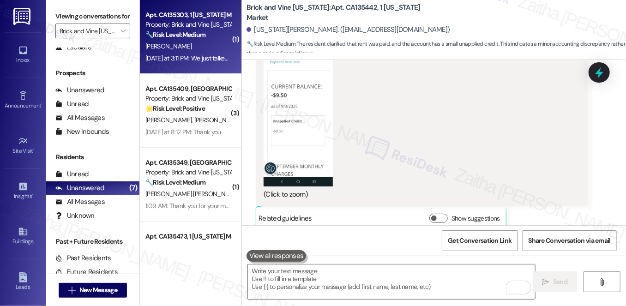
click at [217, 53] on div "Yesterday at 3:11 PM: We just talked and I don't believe my rent is past due it…" at bounding box center [188, 59] width 87 height 12
type textarea "Fetching suggested responses. Please feel free to read through the conversation…"
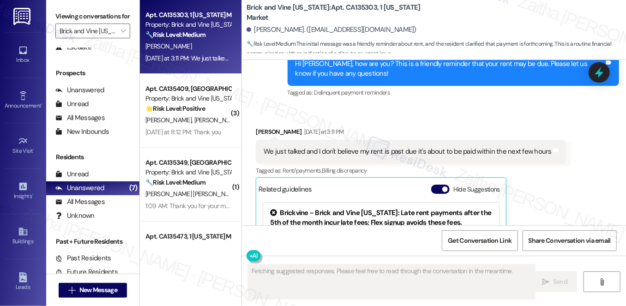
scroll to position [1838, 0]
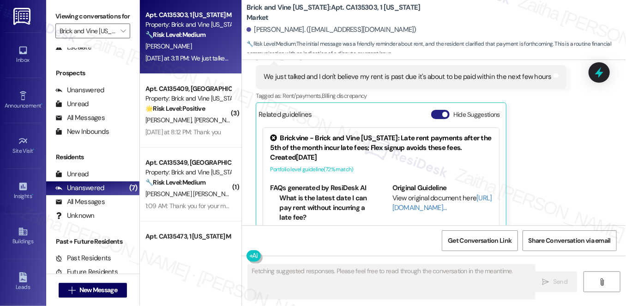
click at [437, 110] on button "Hide Suggestions" at bounding box center [440, 114] width 18 height 9
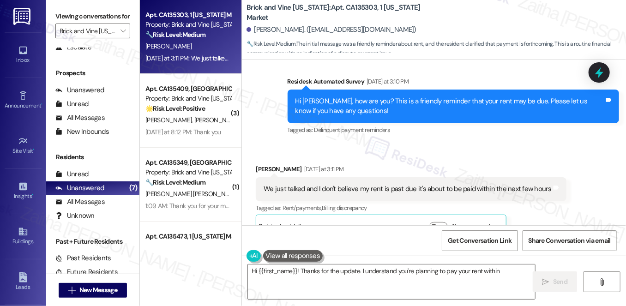
scroll to position [1685, 0]
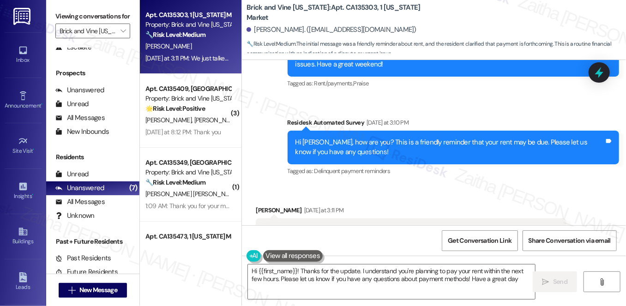
type textarea "Hi {{first_name}}! Thanks for the update. I understand you're planning to pay y…"
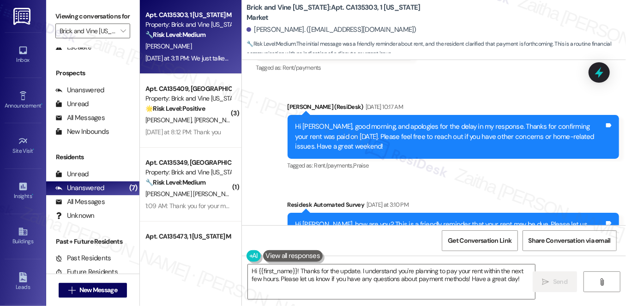
scroll to position [1727, 0]
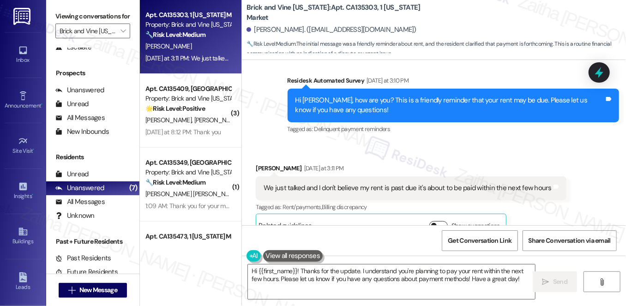
click at [442, 221] on button "Show suggestions" at bounding box center [439, 225] width 18 height 9
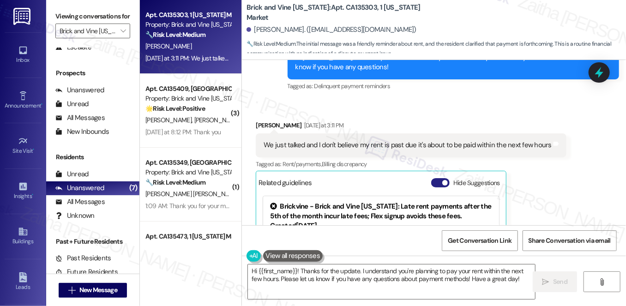
scroll to position [1811, 0]
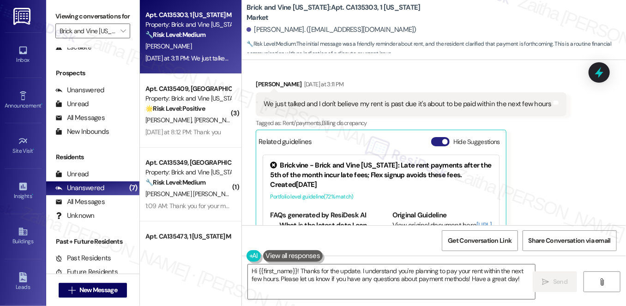
click at [434, 137] on button "Hide Suggestions" at bounding box center [440, 141] width 18 height 9
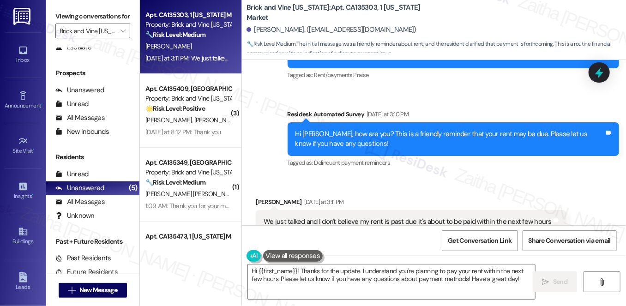
scroll to position [1769, 0]
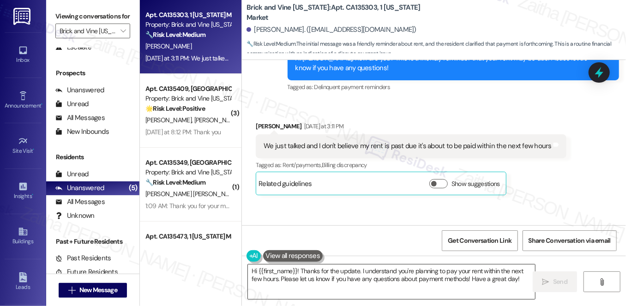
click at [284, 271] on textarea "Hi {{first_name}}! Thanks for the update. I understand you're planning to pay y…" at bounding box center [391, 282] width 287 height 35
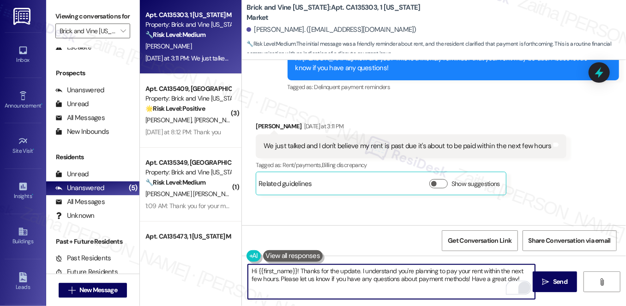
click at [527, 290] on div "Hi {{first_name}}! Thanks for the update. I understand you're planning to pay y…" at bounding box center [392, 282] width 288 height 36
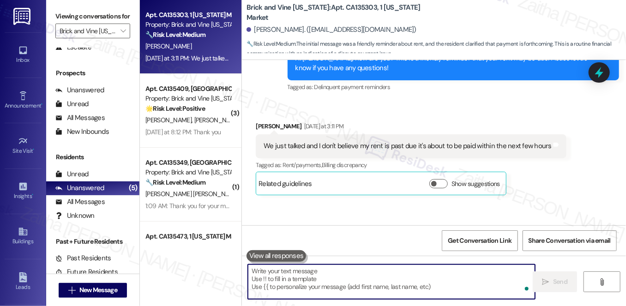
paste textarea "I understand you’ll be paying rent. Just a reminder—rent is due on the 5th, and…"
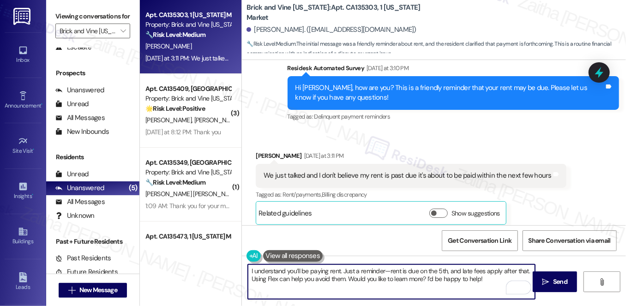
scroll to position [1685, 0]
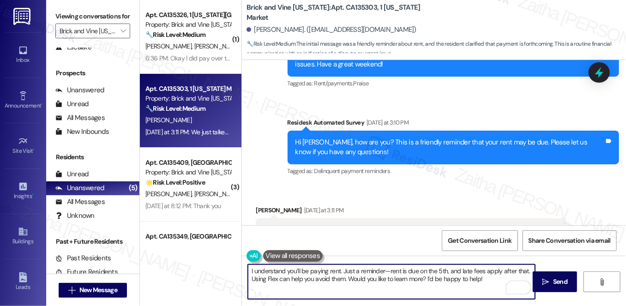
type textarea "I understand you’ll be paying rent. Just a reminder—rent is due on the 5th, and…"
click at [338, 271] on textarea "I understand you’ll be paying rent. Just a reminder—rent is due on the 5th, and…" at bounding box center [391, 282] width 287 height 35
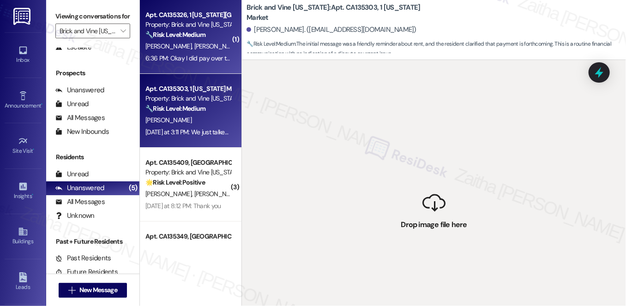
click at [200, 53] on div "6:36 PM: Okay I did pay over the phone today as well 6:36 PM: Okay I did pay ov…" at bounding box center [188, 59] width 87 height 12
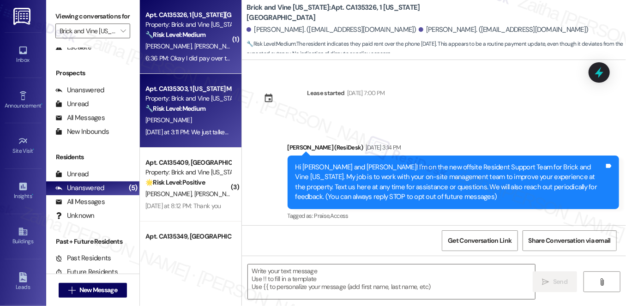
scroll to position [4321, 0]
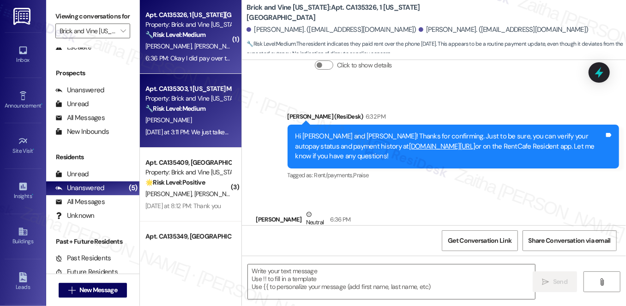
type textarea "Fetching suggested responses. Please feel free to read through the conversation…"
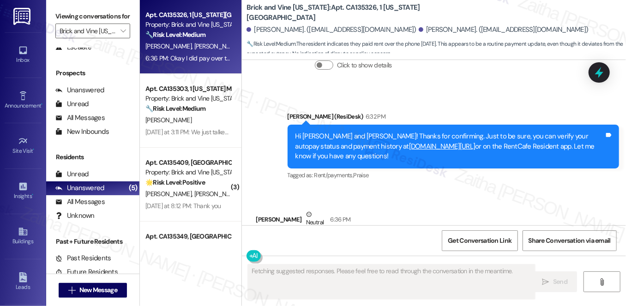
click at [212, 109] on div "🔧 Risk Level: Medium The initial message was a friendly reminder about rent, an…" at bounding box center [188, 109] width 85 height 10
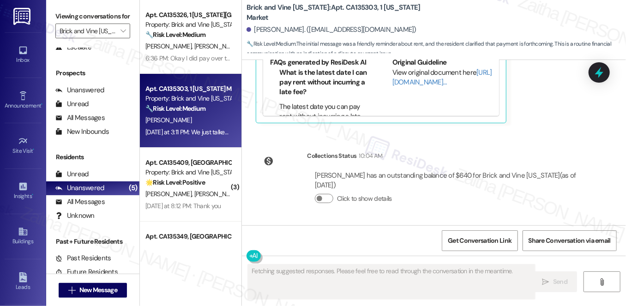
scroll to position [1933, 0]
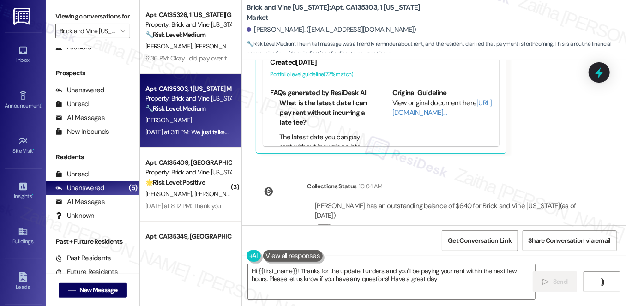
type textarea "Hi {{first_name}}! Thanks for the update. I understand you'll be paying your re…"
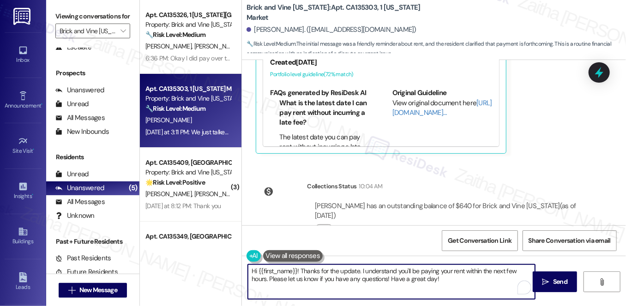
drag, startPoint x: 249, startPoint y: 271, endPoint x: 483, endPoint y: 280, distance: 234.4
click at [483, 280] on textarea "Hi {{first_name}}! Thanks for the update. I understand you'll be paying your re…" at bounding box center [391, 282] width 287 height 35
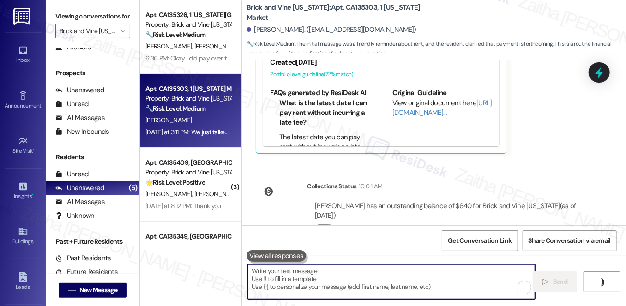
paste textarea "I understand you’ll be paying rent. Thank you for letting me know! Just a quick…"
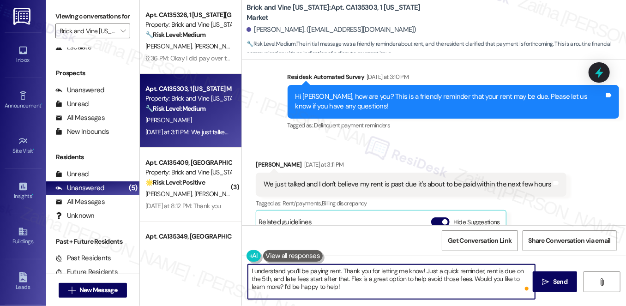
scroll to position [1723, 0]
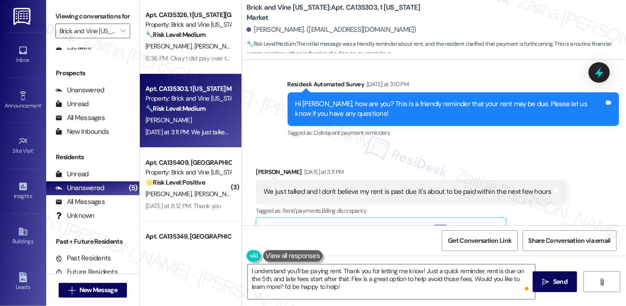
click at [265, 167] on div "Yvette Pree Yesterday at 3:11 PM" at bounding box center [411, 173] width 311 height 13
copy div "Yvette"
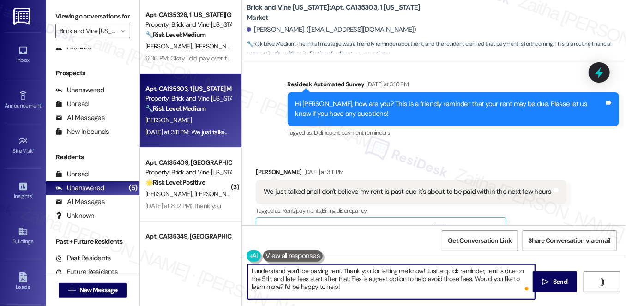
click at [339, 270] on textarea "I understand you’ll be paying rent. Thank you for letting me know! Just a quick…" at bounding box center [391, 282] width 287 height 35
paste textarea "Yvette"
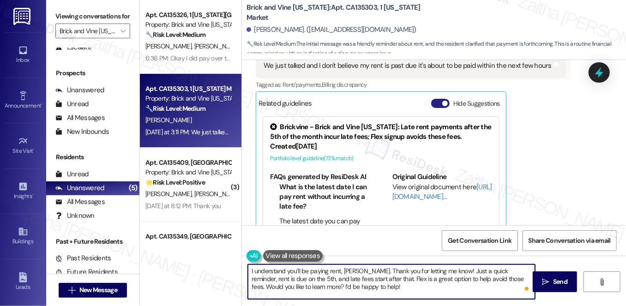
type textarea "I understand you’ll be paying rent, [PERSON_NAME]. Thank you for letting me kno…"
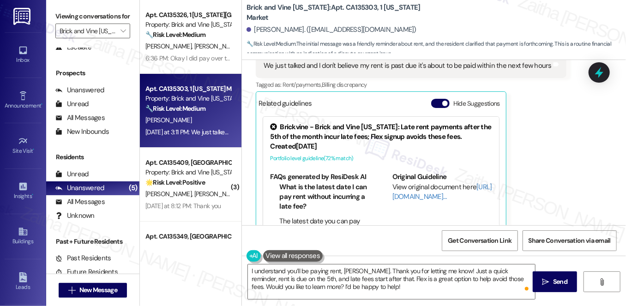
drag, startPoint x: 435, startPoint y: 72, endPoint x: 448, endPoint y: 114, distance: 43.5
click at [435, 99] on button "Hide Suggestions" at bounding box center [440, 103] width 18 height 9
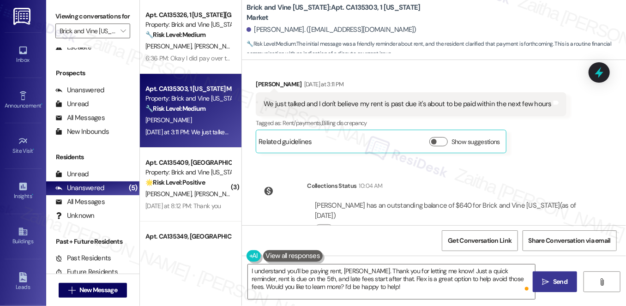
click at [551, 285] on span " Send" at bounding box center [555, 282] width 29 height 10
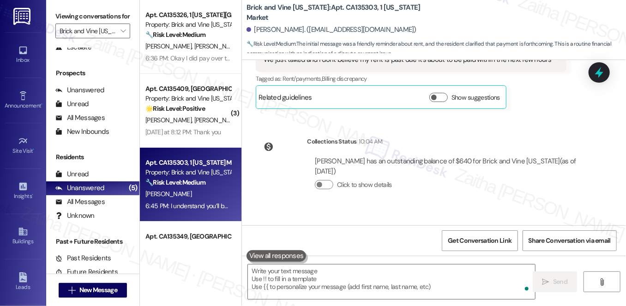
scroll to position [1895, 0]
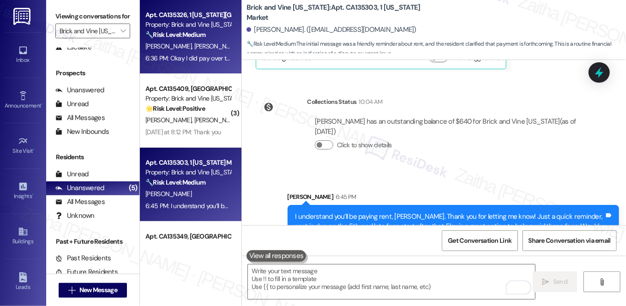
click at [230, 42] on div "Apt. CA135326, 1 California Market Property: Brick and Vine California 🔧 Risk L…" at bounding box center [191, 37] width 102 height 74
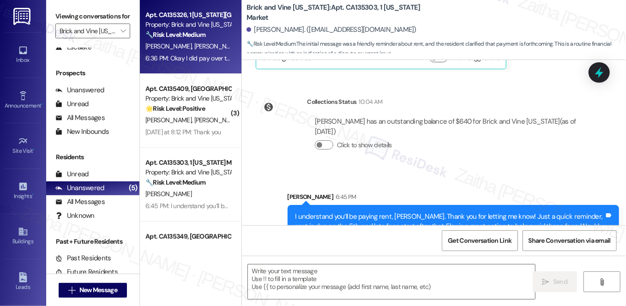
type textarea "Fetching suggested responses. Please feel free to read through the conversation…"
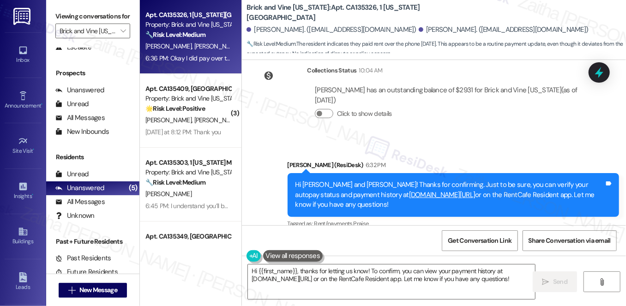
scroll to position [4321, 0]
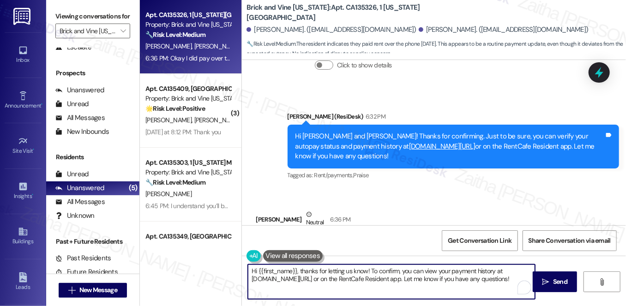
drag, startPoint x: 300, startPoint y: 270, endPoint x: 243, endPoint y: 269, distance: 57.8
click at [243, 269] on div "Hi {{first_name}}, thanks for letting us know! To confirm, you can view your pa…" at bounding box center [387, 282] width 288 height 36
drag, startPoint x: 321, startPoint y: 272, endPoint x: 373, endPoint y: 286, distance: 53.7
click at [373, 286] on textarea "Thanks for letting us know! To confirm, you can view your payment history at ww…" at bounding box center [391, 282] width 287 height 35
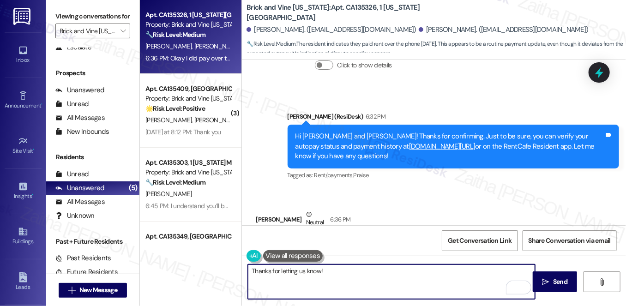
paste textarea ". Let us know if you need anything else; we're happy to help!"
click at [322, 273] on textarea "Thanks for letting us know! . Let us know if you need anything else; we're happ…" at bounding box center [391, 282] width 287 height 35
click at [300, 272] on textarea "Thanks for letting us know! Let us know if you need anything else; we're happy …" at bounding box center [391, 282] width 287 height 35
drag, startPoint x: 339, startPoint y: 272, endPoint x: 324, endPoint y: 268, distance: 15.7
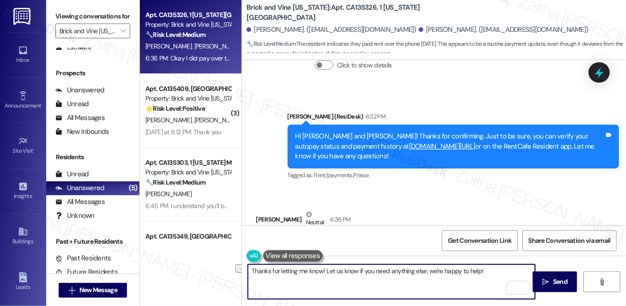
click at [324, 268] on textarea "Thanks for letting me know! Let us know if you need anything else; we're happy …" at bounding box center [391, 282] width 287 height 35
click at [452, 269] on textarea "Thanks for letting me know! Please let me know if you need anything else; we're…" at bounding box center [391, 282] width 287 height 35
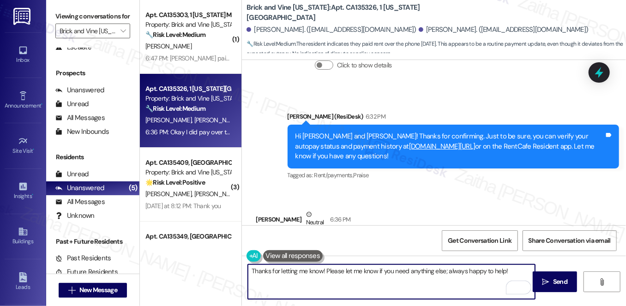
click at [448, 272] on textarea "Thanks for letting me know! Please let me know if you need anything else; alway…" at bounding box center [391, 282] width 287 height 35
type textarea "Thanks for letting me know! Please let me know if you need anything else. Alway…"
click at [562, 278] on span "Send" at bounding box center [560, 282] width 14 height 10
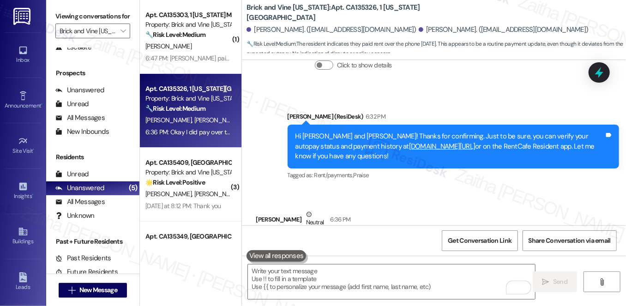
scroll to position [4321, 0]
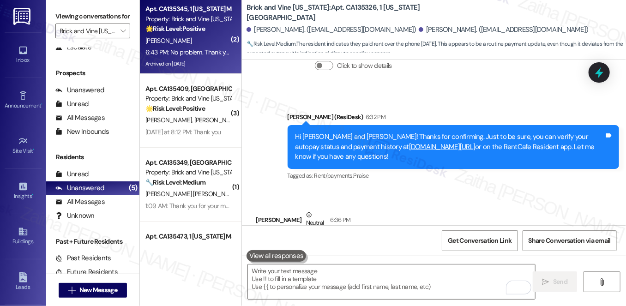
click at [211, 37] on div "[PERSON_NAME]" at bounding box center [188, 41] width 87 height 12
type textarea "Fetching suggested responses. Please feel free to read through the conversation…"
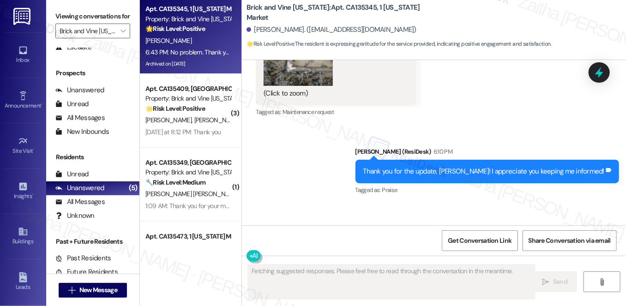
scroll to position [4811, 0]
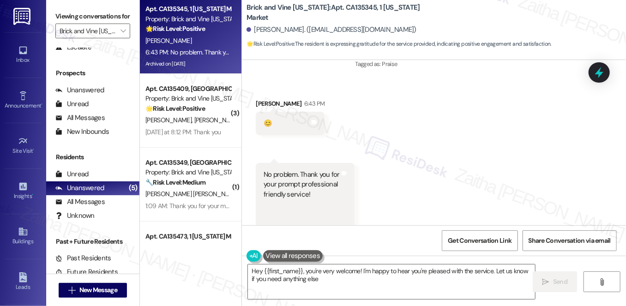
type textarea "Hey {{first_name}}, you're very welcome! I'm happy to hear you're pleased with …"
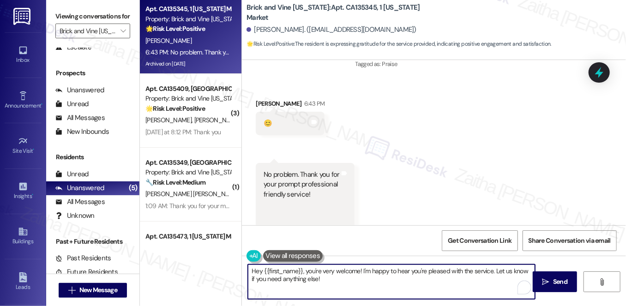
click at [340, 282] on textarea "Hey {{first_name}}, you're very welcome! I'm happy to hear you're pleased with …" at bounding box center [391, 282] width 287 height 35
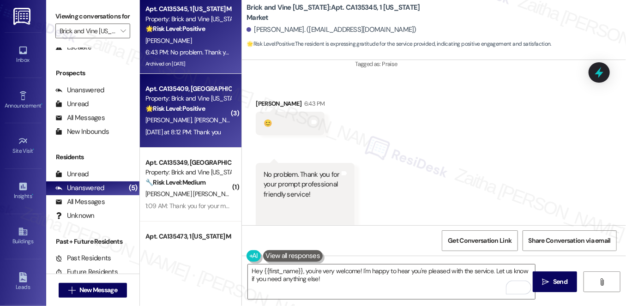
click at [206, 127] on div "Yesterday at 8:12 PM: Thank you Yesterday at 8:12 PM: Thank you" at bounding box center [188, 133] width 87 height 12
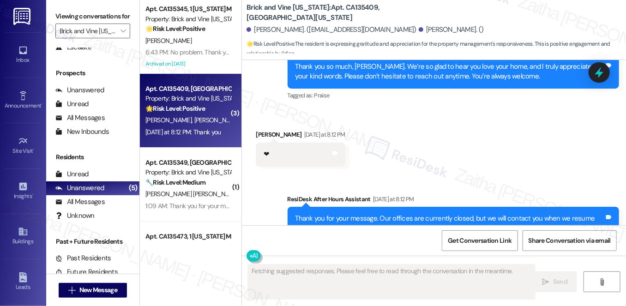
scroll to position [4446, 0]
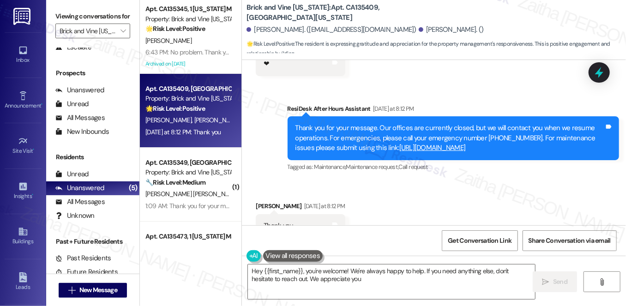
type textarea "Hey {{first_name}}, you're welcome! We're always happy to help. If you need any…"
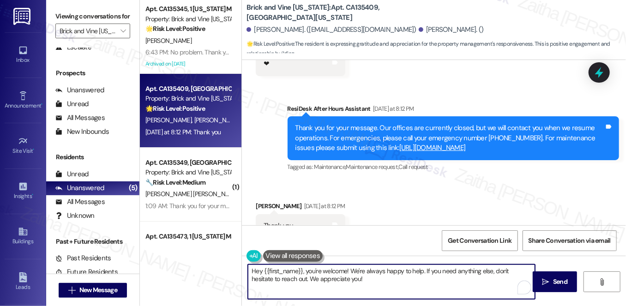
click at [401, 293] on textarea "Hey {{first_name}}, you're welcome! We're always happy to help. If you need any…" at bounding box center [391, 282] width 287 height 35
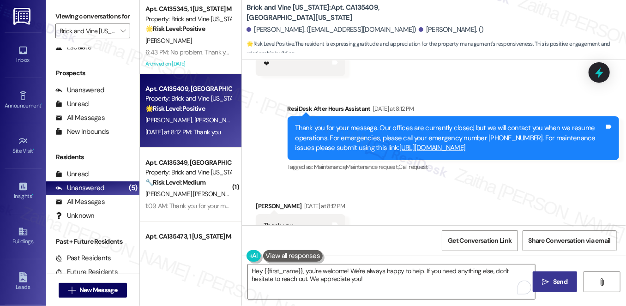
click at [564, 284] on span "Send" at bounding box center [560, 282] width 14 height 10
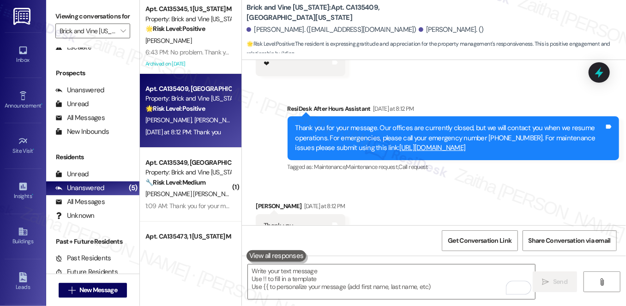
scroll to position [4445, 0]
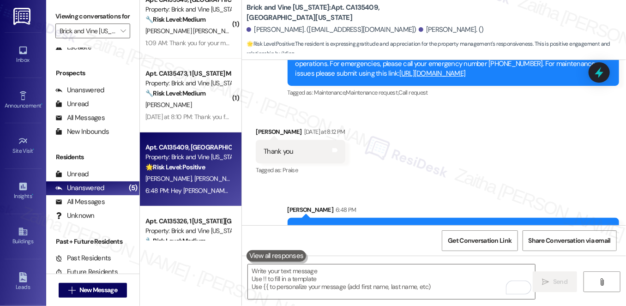
scroll to position [129, 0]
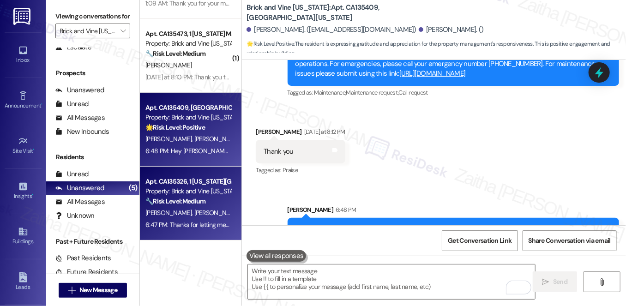
click at [205, 208] on div "[PERSON_NAME] [PERSON_NAME]" at bounding box center [188, 213] width 87 height 12
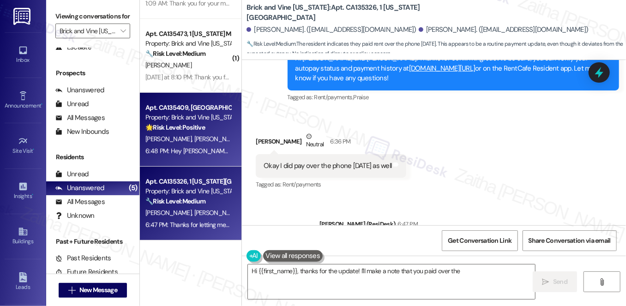
scroll to position [0, 0]
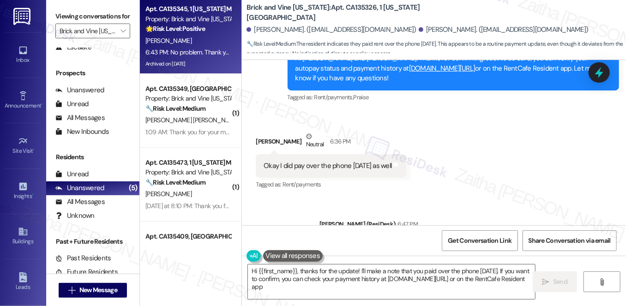
type textarea "Hi {{first_name}}, thanks for the update! I'll make a note that you paid over t…"
click at [212, 41] on div "[PERSON_NAME]" at bounding box center [188, 41] width 87 height 12
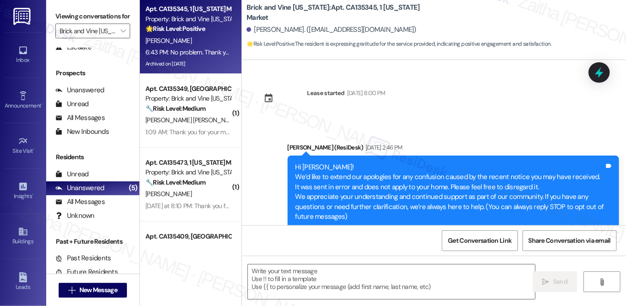
scroll to position [4811, 0]
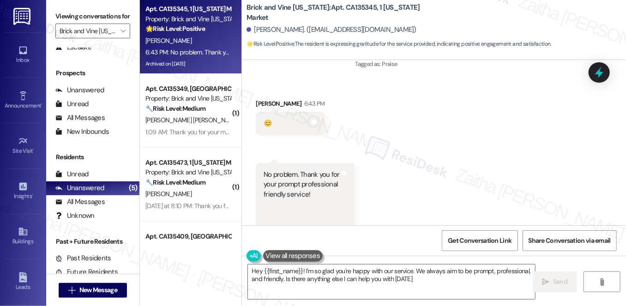
type textarea "Hey {{first_name}}! I'm so glad you're happy with our service. We always aim to…"
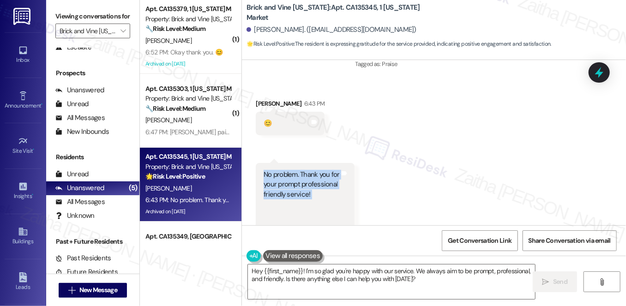
drag, startPoint x: 262, startPoint y: 140, endPoint x: 320, endPoint y: 169, distance: 64.5
click at [320, 170] on div "No problem. Thank you for your prompt professional friendly service!" at bounding box center [302, 200] width 76 height 60
copy div "No problem. Thank you for your prompt professional friendly service!"
click at [447, 134] on div "Received via SMS [PERSON_NAME] 6:43 PM 😊 Tags and notes Received via SMS 6:43 P…" at bounding box center [434, 167] width 384 height 179
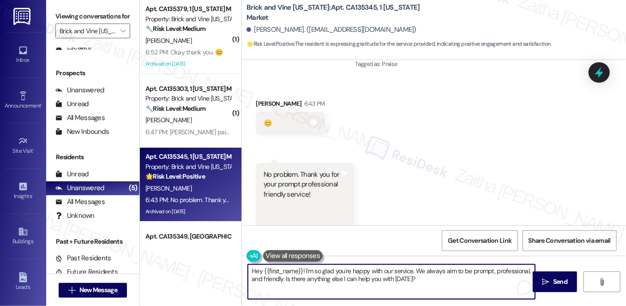
drag, startPoint x: 250, startPoint y: 273, endPoint x: 446, endPoint y: 280, distance: 195.5
click at [446, 280] on textarea "Hey {{first_name}}! I'm so glad you're happy with our service. We always aim to…" at bounding box center [391, 282] width 287 height 35
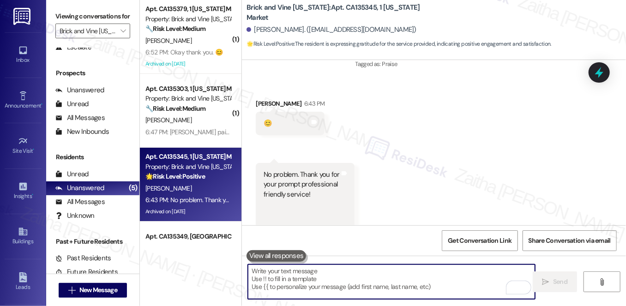
click at [336, 270] on textarea "To enrich screen reader interactions, please activate Accessibility in Grammarl…" at bounding box center [391, 282] width 287 height 35
paste textarea "I’m glad to help in any way possible"
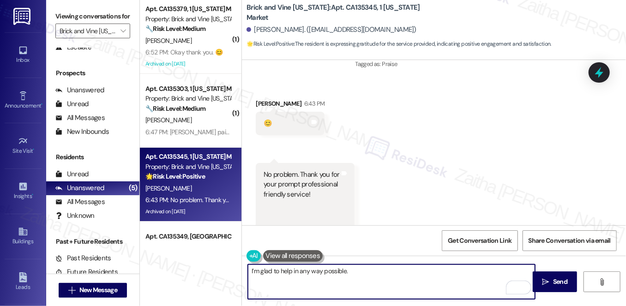
click at [359, 270] on textarea "I’m glad to help in any way possible." at bounding box center [391, 282] width 287 height 35
type textarea "I’m glad to help in any way possible."
click at [560, 279] on span "Send" at bounding box center [560, 282] width 14 height 10
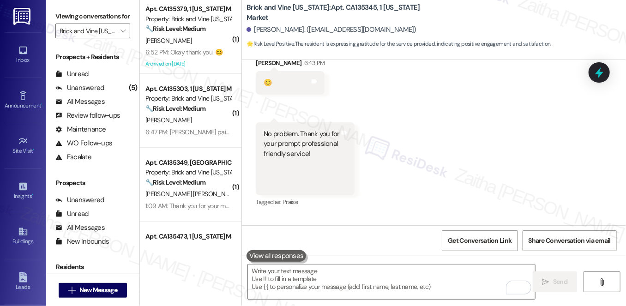
scroll to position [4876, 0]
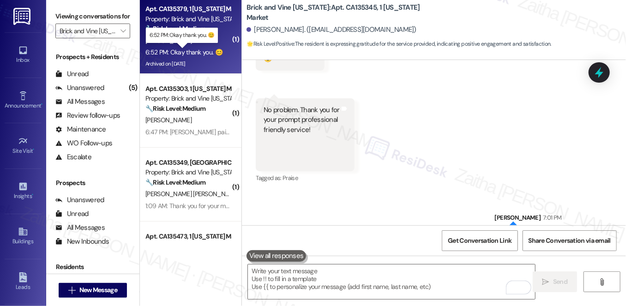
click at [204, 49] on div "6:52 PM: Okay thank you. 😊 6:52 PM: Okay thank you. 😊" at bounding box center [184, 52] width 77 height 8
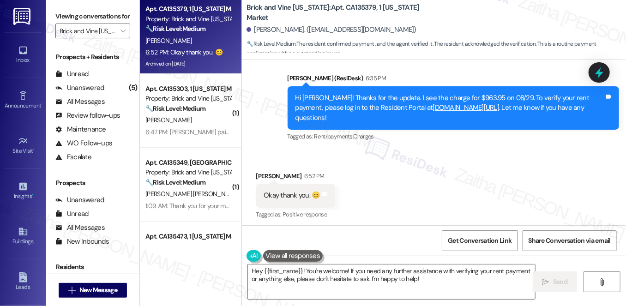
scroll to position [4997, 0]
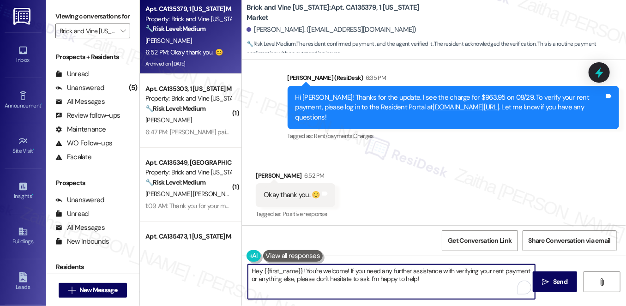
drag, startPoint x: 278, startPoint y: 269, endPoint x: 249, endPoint y: 269, distance: 29.1
click at [249, 269] on textarea "Hey {{first_name}}! You're welcome! If you need any further assistance with ver…" at bounding box center [391, 282] width 287 height 35
click at [265, 171] on div "[PERSON_NAME] 6:52 PM" at bounding box center [295, 177] width 79 height 13
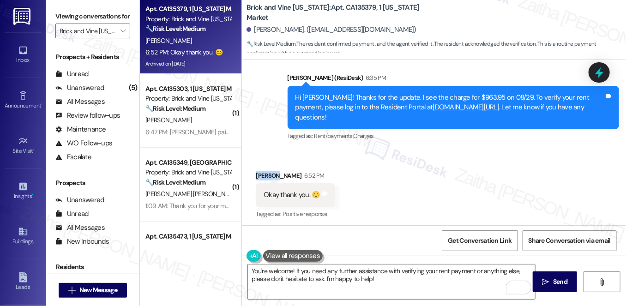
click at [265, 171] on div "[PERSON_NAME] 6:52 PM" at bounding box center [295, 177] width 79 height 13
copy div "[PERSON_NAME]"
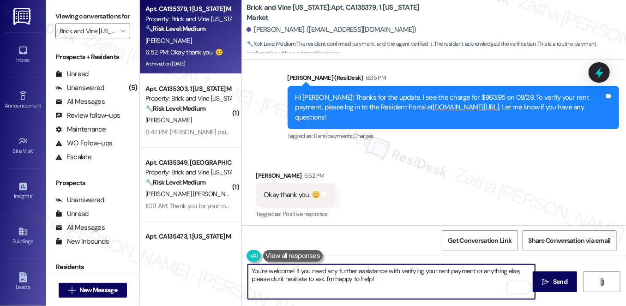
click at [291, 269] on textarea "You're welcome! If you need any further assistance with verifying your rent pay…" at bounding box center [391, 282] width 287 height 35
paste textarea "[PERSON_NAME]"
drag, startPoint x: 410, startPoint y: 270, endPoint x: 263, endPoint y: 279, distance: 147.2
click at [263, 279] on textarea "You're welcome, [PERSON_NAME]! If you need any further assistance with verifyin…" at bounding box center [391, 282] width 287 height 35
type textarea "You're welcome, [PERSON_NAME]! If you need any further assistance, please don't…"
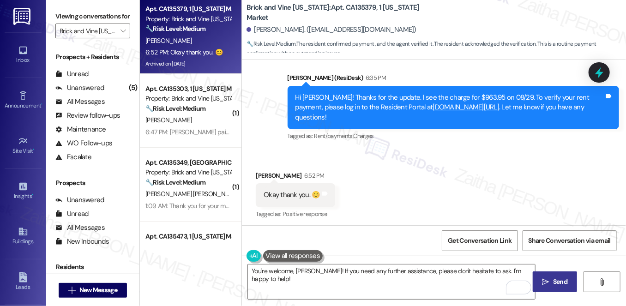
click at [566, 281] on span "Send" at bounding box center [560, 282] width 14 height 10
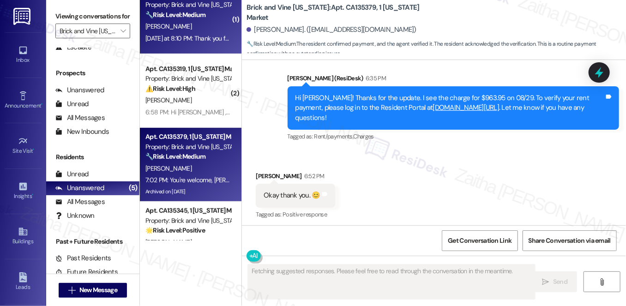
scroll to position [0, 0]
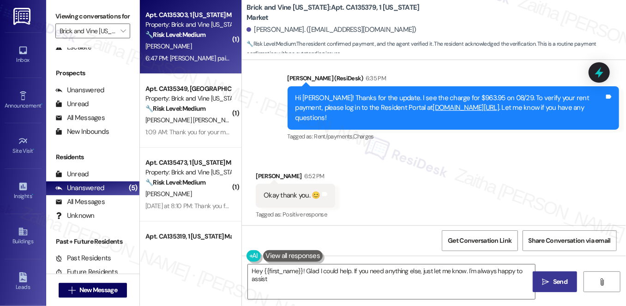
type textarea "Hey {{first_name}}! Glad I could help. If you need anything else, just let me k…"
click at [206, 43] on div "[PERSON_NAME]" at bounding box center [188, 47] width 87 height 12
type textarea "Fetching suggested responses. Please feel free to read through the conversation…"
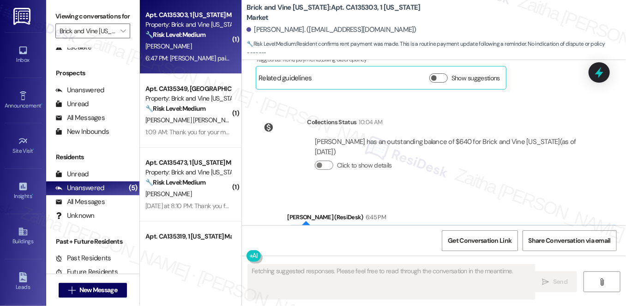
scroll to position [1986, 0]
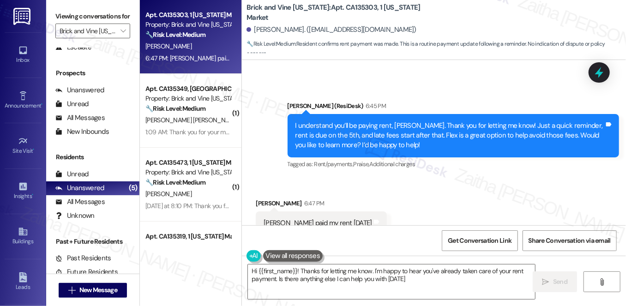
type textarea "Hi {{first_name}}! Thanks for letting me know. I'm happy to hear you've already…"
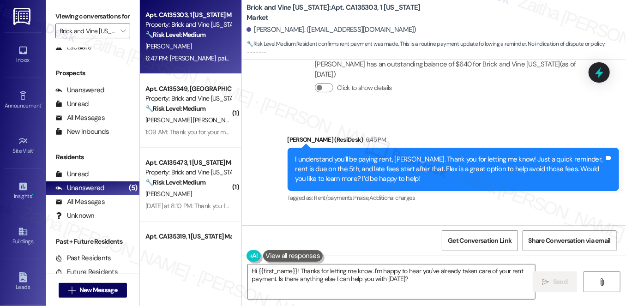
scroll to position [1986, 0]
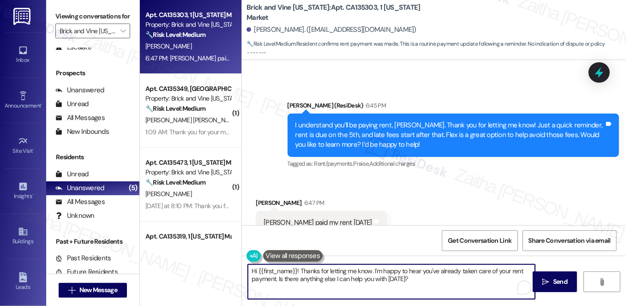
drag, startPoint x: 251, startPoint y: 270, endPoint x: 418, endPoint y: 286, distance: 167.1
click at [418, 286] on textarea "Hi {{first_name}}! Thanks for letting me know. I'm happy to hear you've already…" at bounding box center [391, 282] width 287 height 35
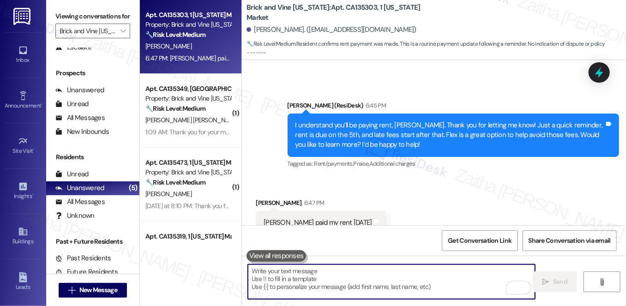
paste textarea ". Let us know if you need anything else; we're happy to help!"
type textarea ". Let us know if you need anything else; we're happy to help!"
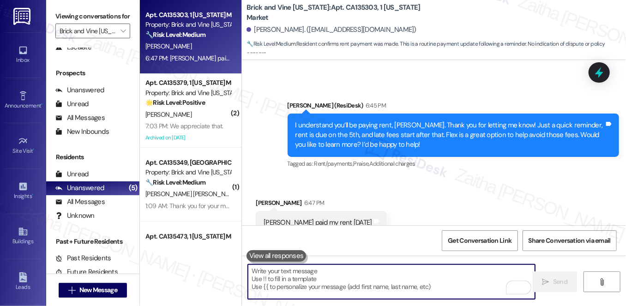
paste textarea "Thanks for confirming your payment! We appreciate you taking care of it. Let us…"
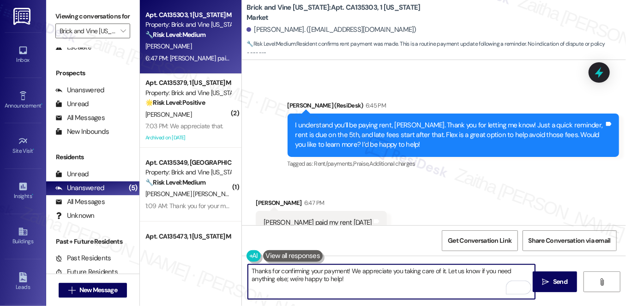
drag, startPoint x: 286, startPoint y: 279, endPoint x: 366, endPoint y: 283, distance: 80.0
click at [366, 283] on textarea "Thanks for confirming your payment! We appreciate you taking care of it. Let us…" at bounding box center [391, 282] width 287 height 35
type textarea "Thanks for confirming your payment! We appreciate you taking care of it. Let us…"
click at [559, 281] on span "Send" at bounding box center [560, 282] width 14 height 10
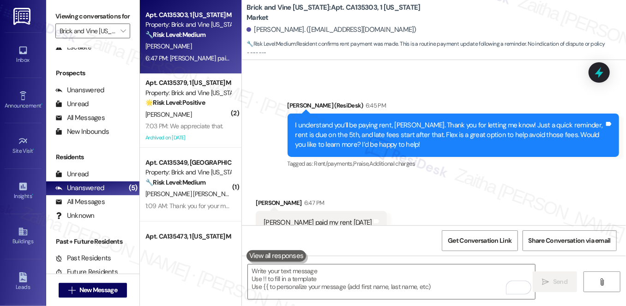
scroll to position [1986, 0]
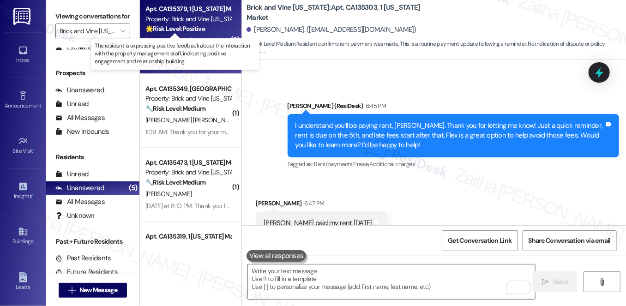
click at [196, 32] on strong "🌟 Risk Level: Positive" at bounding box center [176, 28] width 60 height 8
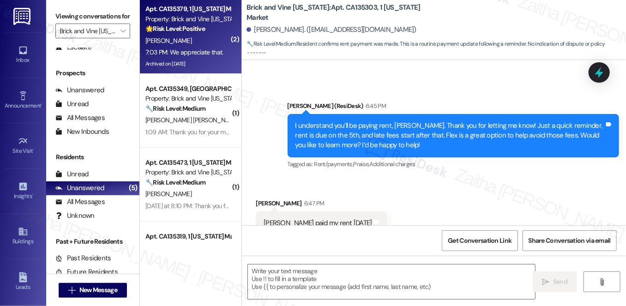
type textarea "Fetching suggested responses. Please feel free to read through the conversation…"
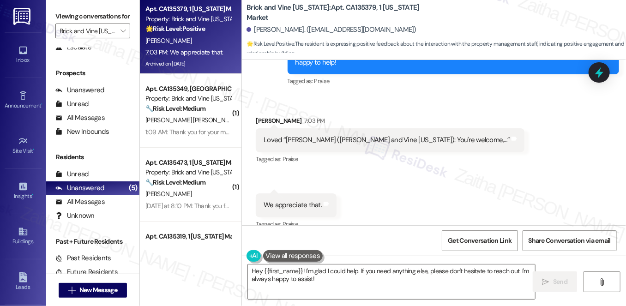
scroll to position [5218, 0]
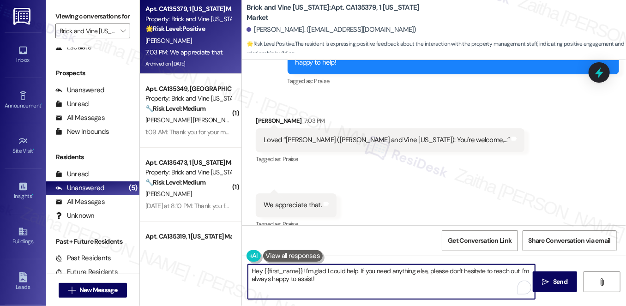
drag, startPoint x: 303, startPoint y: 273, endPoint x: 248, endPoint y: 269, distance: 55.1
click at [248, 269] on textarea "Hey {{first_name}}! I'm glad I could help. If you need anything else, please do…" at bounding box center [391, 282] width 287 height 35
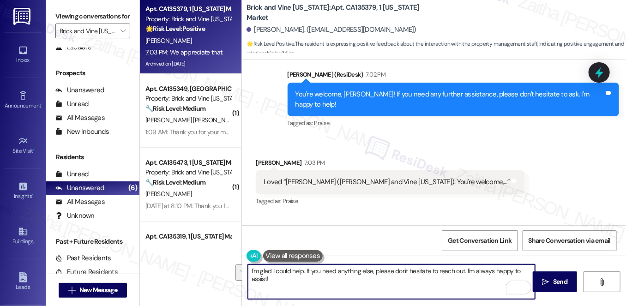
drag, startPoint x: 304, startPoint y: 271, endPoint x: 314, endPoint y: 282, distance: 14.4
click at [314, 282] on textarea "I'm glad I could help. If you need anything else, please don't hesitate to reac…" at bounding box center [391, 282] width 287 height 35
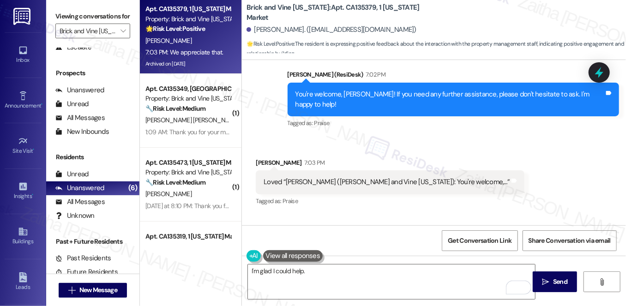
click at [248, 13] on b "Brick and Vine California: Apt. CA135379, 1 California Market" at bounding box center [339, 13] width 185 height 20
drag, startPoint x: 322, startPoint y: 12, endPoint x: 455, endPoint y: 11, distance: 132.1
click at [455, 11] on div "Brick and Vine California: Apt. CA135379, 1 California Market Theresa Villalobo…" at bounding box center [437, 27] width 380 height 51
copy b "Apt. CA135379, 1 California Market"
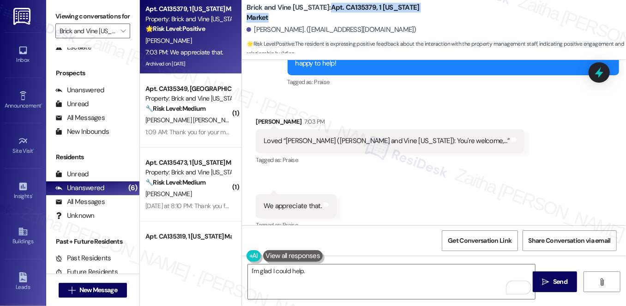
scroll to position [5218, 0]
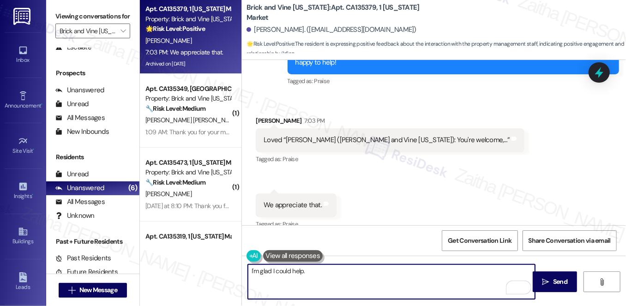
click at [348, 271] on textarea "I'm glad I could help." at bounding box center [391, 282] width 287 height 35
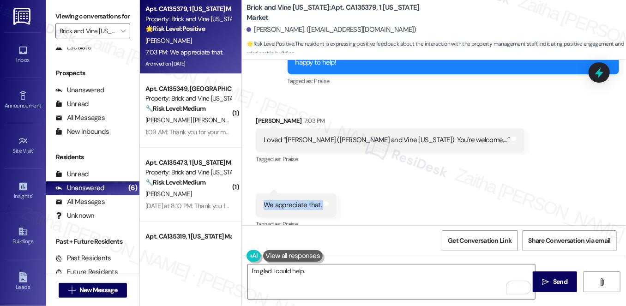
drag, startPoint x: 260, startPoint y: 193, endPoint x: 334, endPoint y: 192, distance: 74.4
click at [334, 192] on div "Received via SMS 7:03 PM Theresa Villalobos 7:03 PM We appreciate that. Tags an…" at bounding box center [296, 212] width 95 height 51
copy div "We appreciate that. Tags and notes"
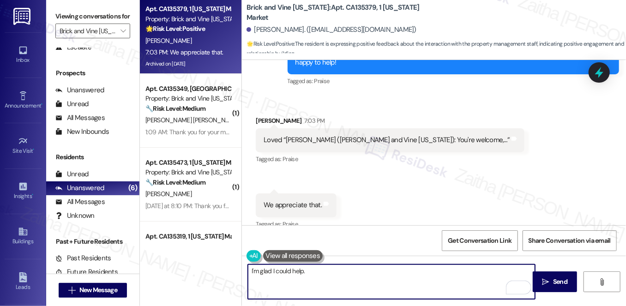
click at [339, 273] on textarea "I'm glad I could help." at bounding box center [391, 282] width 287 height 35
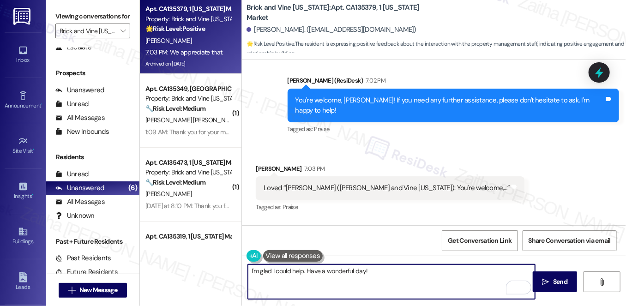
scroll to position [5134, 0]
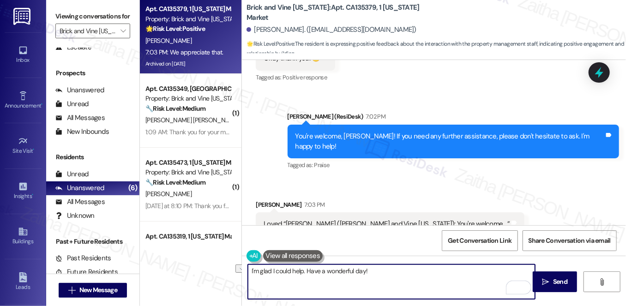
drag, startPoint x: 303, startPoint y: 273, endPoint x: 236, endPoint y: 270, distance: 67.1
click at [235, 270] on div "Apt. CA135379, 1 California Market Property: Brick and Vine California 🌟 Risk L…" at bounding box center [383, 153] width 486 height 306
paste textarea "You’re very welcome! I appreciate you as well."
click at [447, 271] on textarea "You’re very welcome! I appreciate you as well. Have a wonderful day!" at bounding box center [391, 282] width 287 height 35
click at [376, 271] on textarea "You’re very welcome! I appreciate you as well. Have a wonderful day!" at bounding box center [391, 282] width 287 height 35
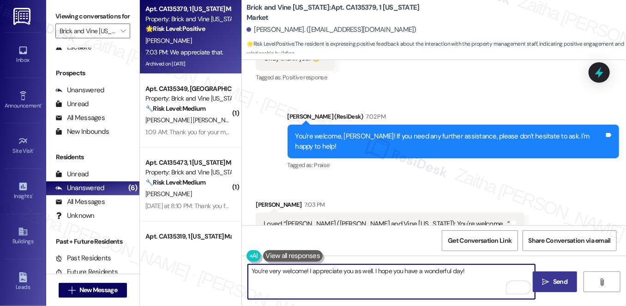
type textarea "You’re very welcome! I appreciate you as well. I hope you have a wonderful day!"
click at [542, 277] on span " Send" at bounding box center [555, 282] width 29 height 10
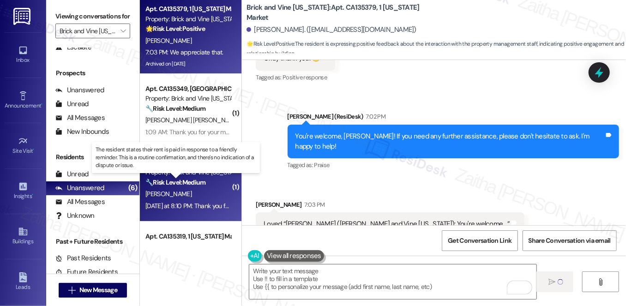
type textarea "Fetching suggested responses. Please feel free to read through the conversation…"
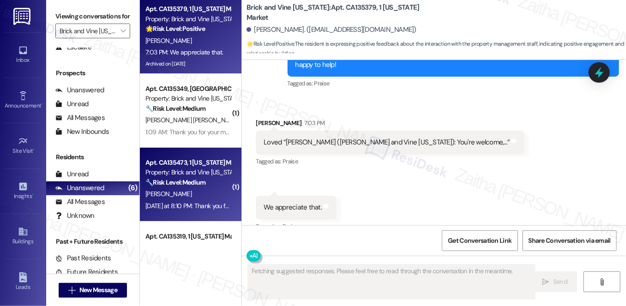
scroll to position [5218, 0]
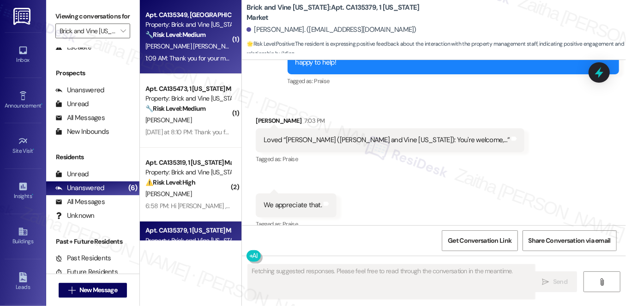
click at [207, 51] on div "D. Wesson Sims" at bounding box center [188, 47] width 87 height 12
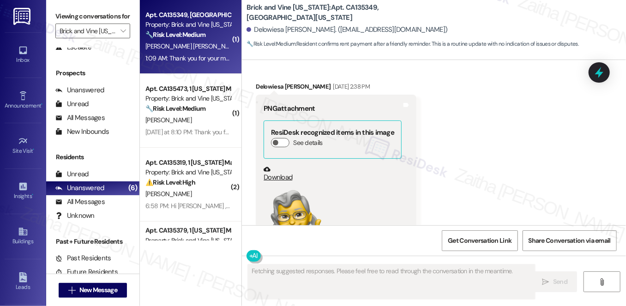
scroll to position [2568, 0]
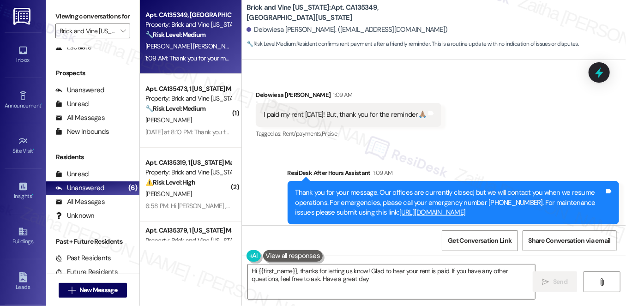
type textarea "Hi {{first_name}}, thanks for letting us know! Glad to hear your rent is paid. …"
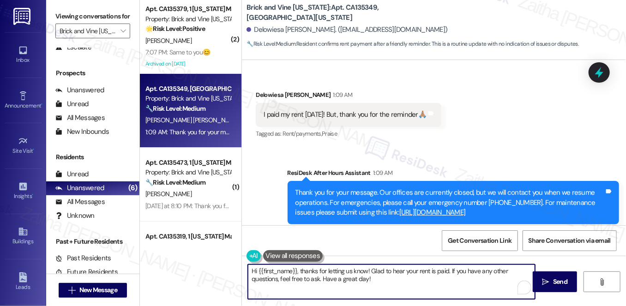
click at [399, 281] on textarea "Hi {{first_name}}, thanks for letting us know! Glad to hear your rent is paid. …" at bounding box center [391, 282] width 287 height 35
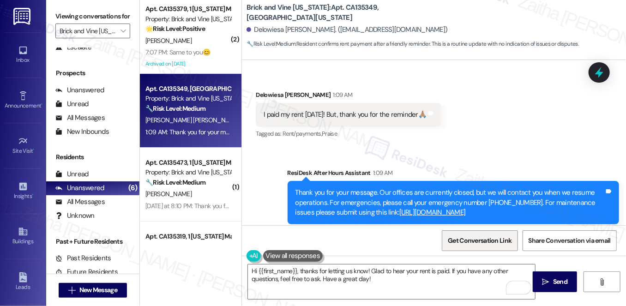
drag, startPoint x: 553, startPoint y: 278, endPoint x: 511, endPoint y: 242, distance: 55.4
click at [553, 278] on span "Send" at bounding box center [560, 282] width 14 height 10
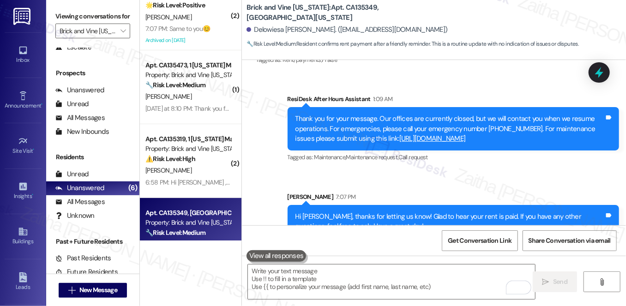
scroll to position [0, 0]
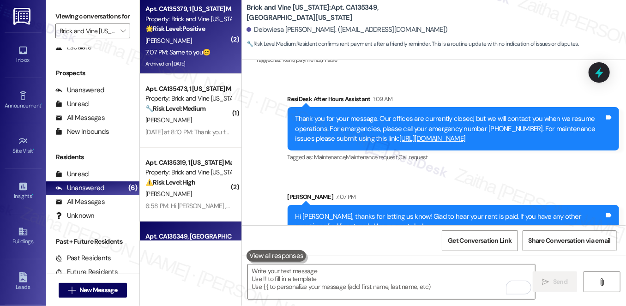
click at [212, 37] on div "T. Villalobos" at bounding box center [188, 41] width 87 height 12
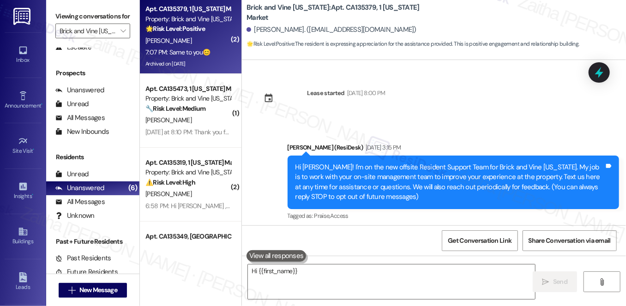
scroll to position [5439, 0]
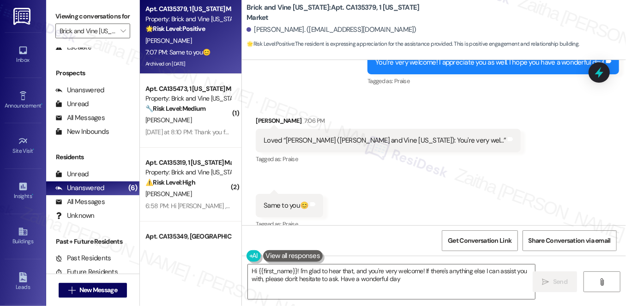
type textarea "Hi {{first_name}}! I'm glad to hear that, and you're very welcome! If there's a…"
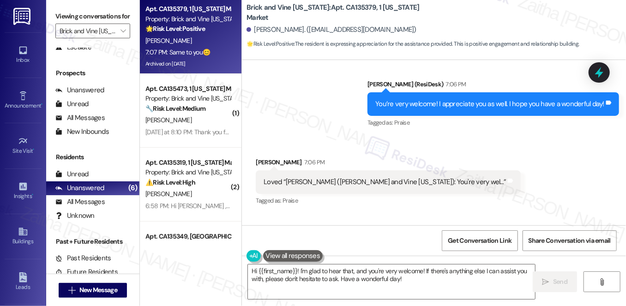
scroll to position [5439, 0]
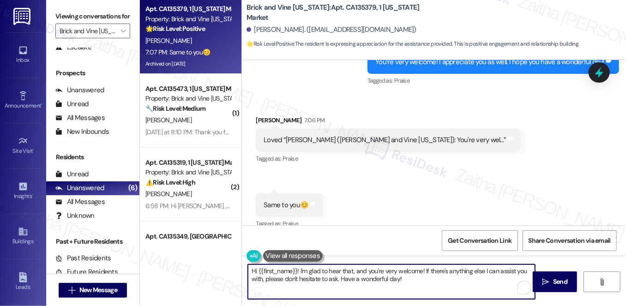
drag, startPoint x: 250, startPoint y: 270, endPoint x: 431, endPoint y: 292, distance: 182.4
click at [431, 292] on textarea "Hi {{first_name}}! I'm glad to hear that, and you're very welcome! If there's a…" at bounding box center [391, 282] width 287 height 35
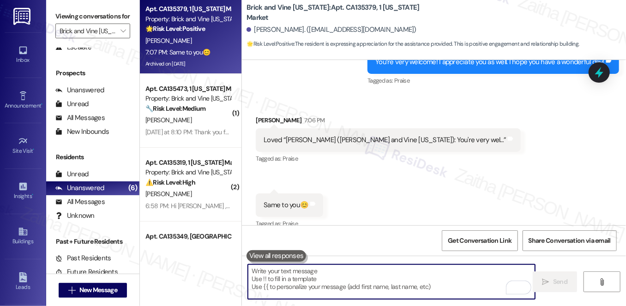
click at [333, 276] on textarea "To enrich screen reader interactions, please activate Accessibility in Grammarl…" at bounding box center [391, 282] width 287 height 35
type textarea "😊"
type textarea "Fetching suggested responses. Please feel free to read through the conversation…"
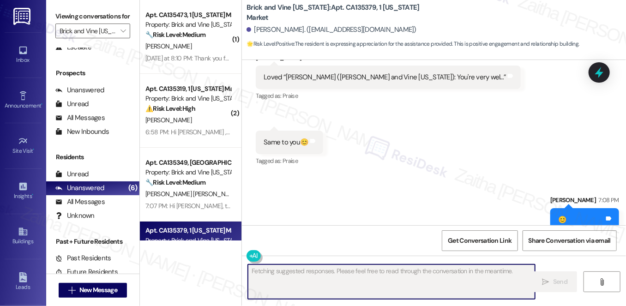
scroll to position [5503, 0]
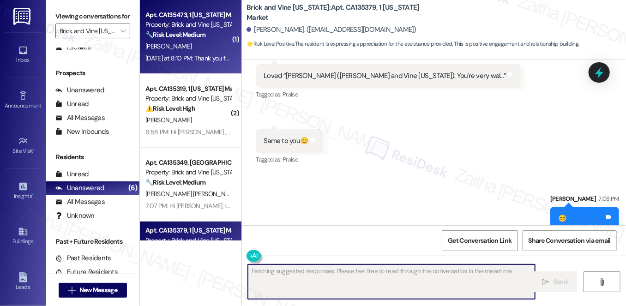
click at [217, 47] on div "S. Smith-Holleman" at bounding box center [188, 47] width 87 height 12
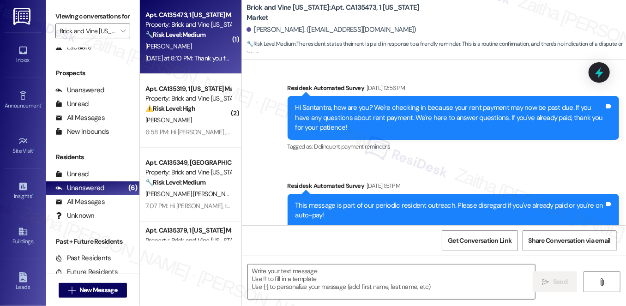
type textarea "Fetching suggested responses. Please feel free to read through the conversation…"
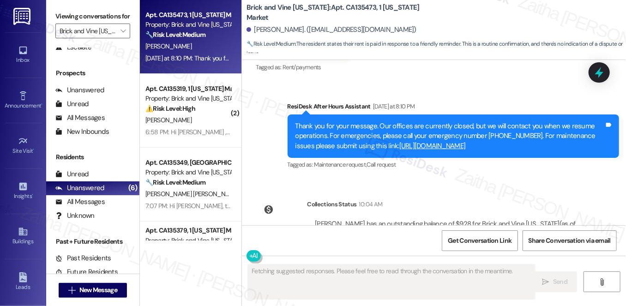
scroll to position [2885, 0]
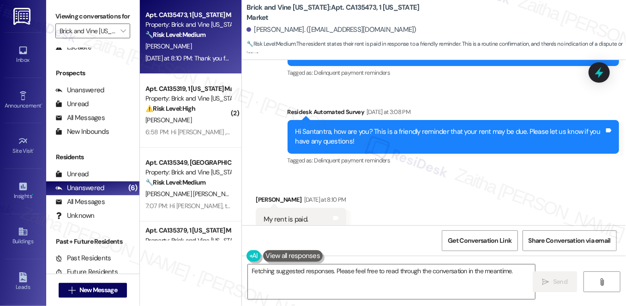
scroll to position [2969, 0]
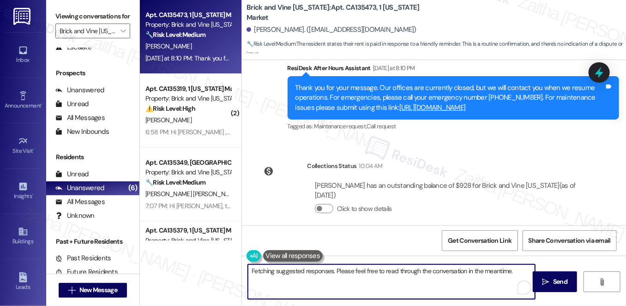
click at [336, 283] on textarea "Hi {{first_name}}, thank you for letting us know your rent is paid! I'm happy t…" at bounding box center [391, 282] width 287 height 35
click at [562, 279] on span "Send" at bounding box center [560, 282] width 14 height 10
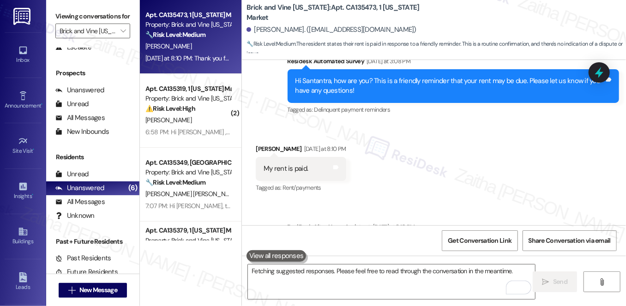
scroll to position [2776, 0]
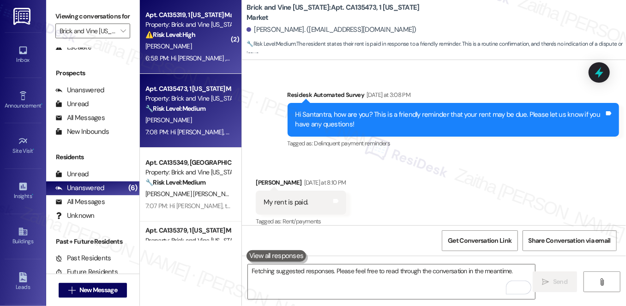
click at [203, 42] on div "[PERSON_NAME]" at bounding box center [188, 47] width 87 height 12
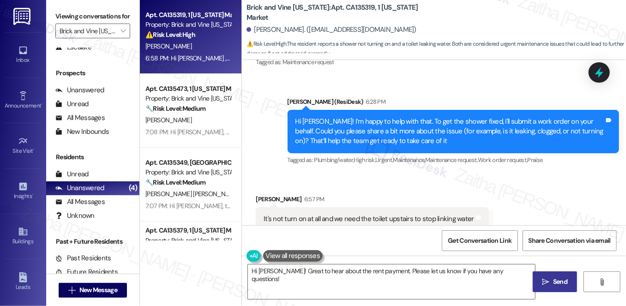
scroll to position [1746, 0]
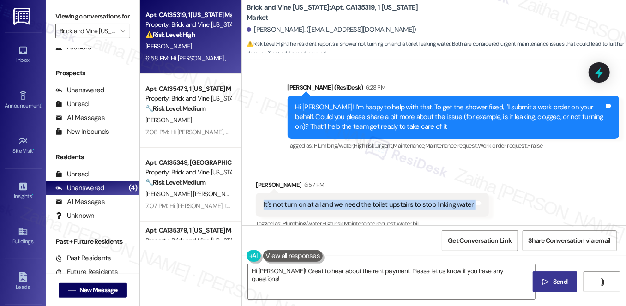
drag, startPoint x: 252, startPoint y: 173, endPoint x: 515, endPoint y: 177, distance: 262.4
click at [515, 177] on div "Received via SMS Savanna Anderson 6:57 PM It's not turn on at all and we need t…" at bounding box center [434, 198] width 384 height 78
copy div "It's not turn on at all and we need the toilet upstairs to stop linking water T…"
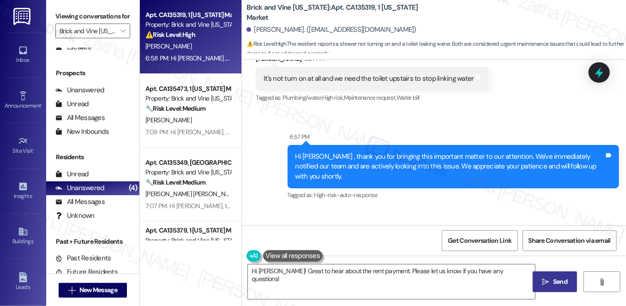
click at [485, 125] on div "Sent via SMS 6:57 PM Hi Savanna , thank you for bringing this important matter …" at bounding box center [454, 167] width 346 height 84
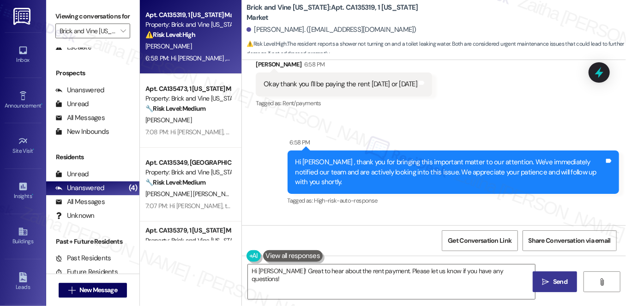
scroll to position [2249, 0]
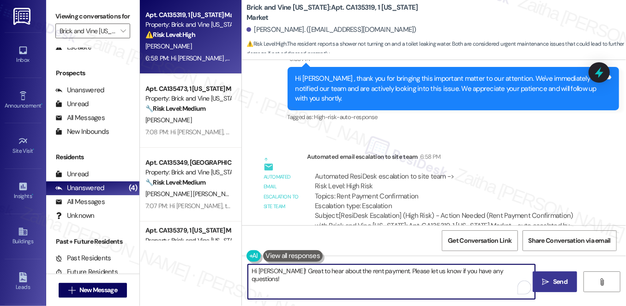
click at [508, 268] on textarea "Hi Savanna! Great to hear about the rent payment. Please let us know if you hav…" at bounding box center [391, 282] width 287 height 35
type textarea "Hi Savanna! Great to hear about the rent payment. Please let us know if you hav…"
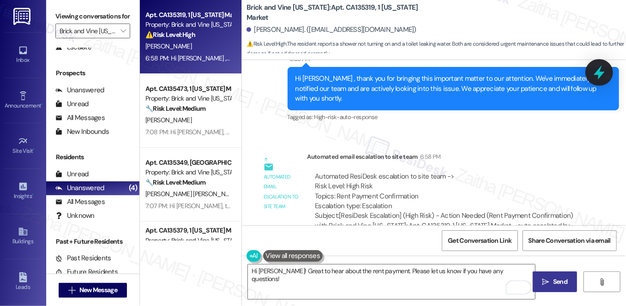
click at [605, 74] on icon at bounding box center [600, 73] width 16 height 16
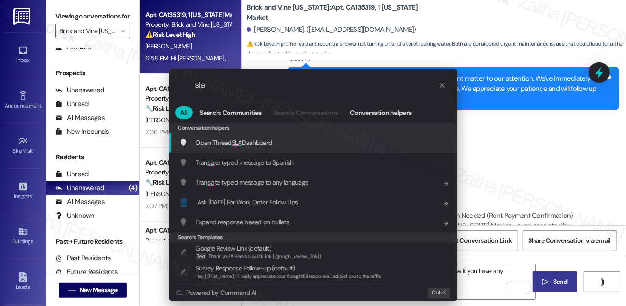
type input "sla"
click at [258, 136] on div "Open Thread SLA Dashboard Add shortcut" at bounding box center [313, 143] width 289 height 20
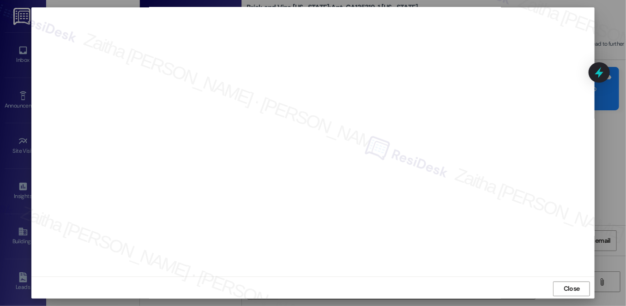
scroll to position [8, 0]
click at [564, 285] on span "Close" at bounding box center [572, 287] width 16 height 10
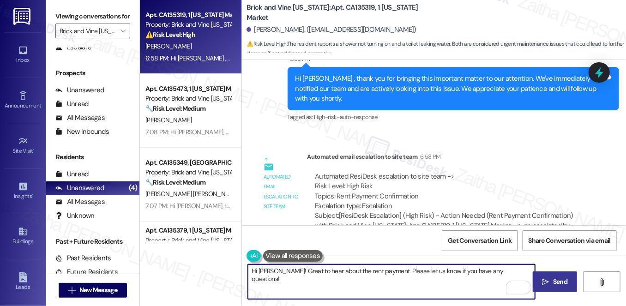
paste textarea "I’ll go ahead and create a work order for the upstairs toilet leak and for the …"
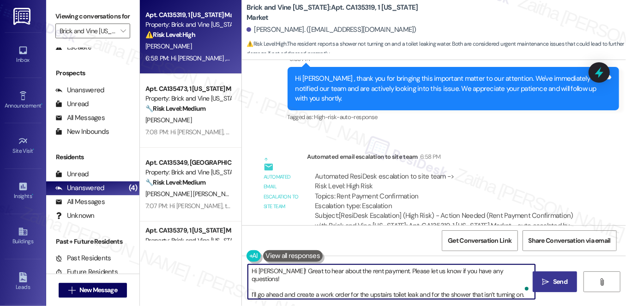
paste textarea "Do we have your permission to enter during your absence? Do you have pets that …"
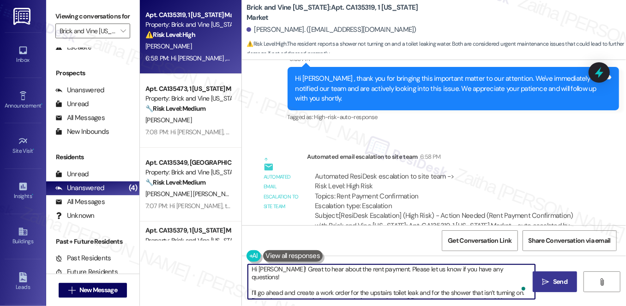
scroll to position [0, 0]
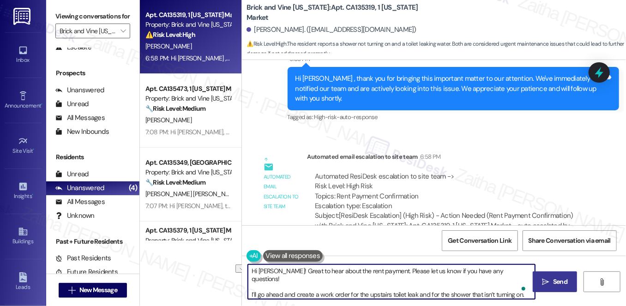
drag, startPoint x: 281, startPoint y: 271, endPoint x: 244, endPoint y: 271, distance: 37.4
click at [244, 271] on div "Hi Savanna! Great to hear about the rent payment. Please let us know if you hav…" at bounding box center [387, 282] width 288 height 36
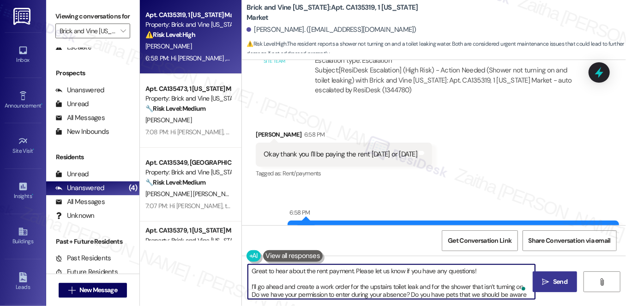
scroll to position [2081, 0]
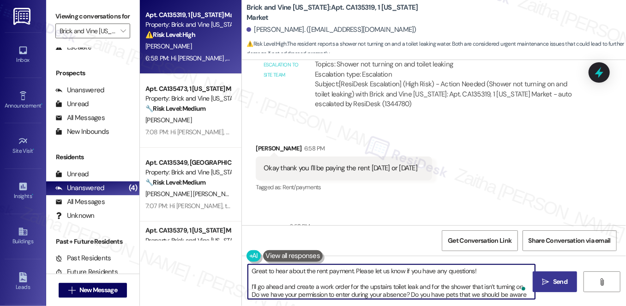
click at [354, 272] on textarea "Great to hear about the rent payment. Please let us know if you have any questi…" at bounding box center [391, 282] width 287 height 35
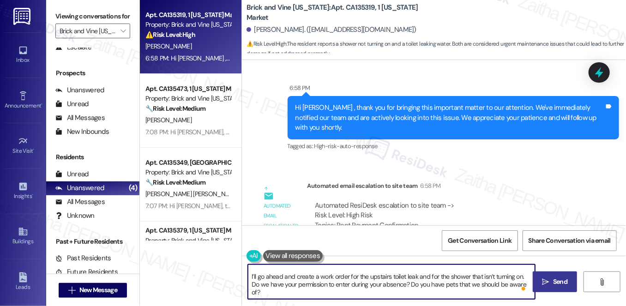
scroll to position [2249, 0]
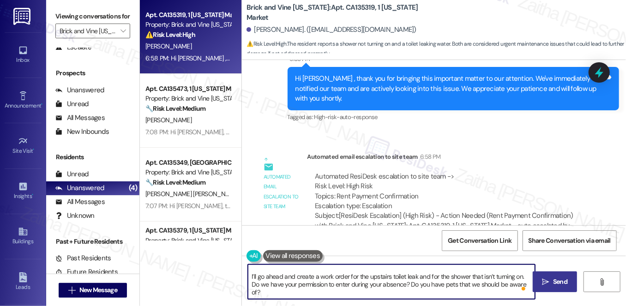
drag, startPoint x: 249, startPoint y: 275, endPoint x: 406, endPoint y: 285, distance: 158.3
click at [406, 285] on textarea "Great to hear about the rent payment. We've shared this with the team as well. …" at bounding box center [391, 282] width 287 height 35
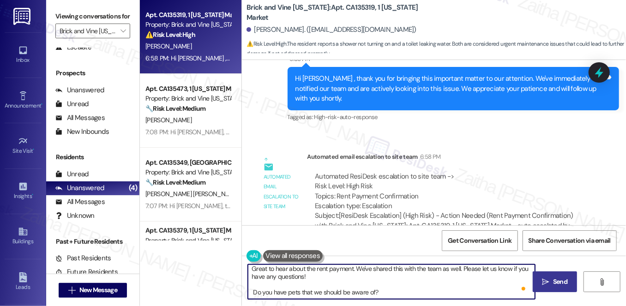
scroll to position [2, 0]
paste textarea "I’ll go ahead and create a work order for the upstairs toilet leak and for the …"
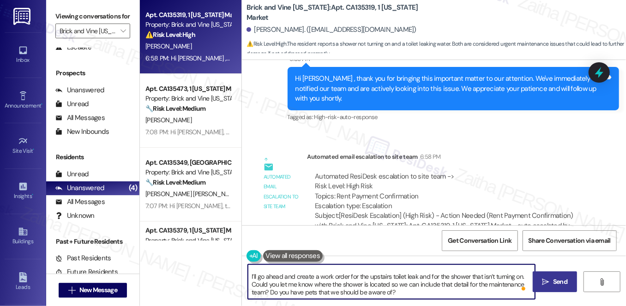
drag, startPoint x: 404, startPoint y: 293, endPoint x: 242, endPoint y: 281, distance: 162.2
click at [243, 281] on div "Great to hear about the rent payment. We've shared this with the team as well. …" at bounding box center [387, 282] width 288 height 36
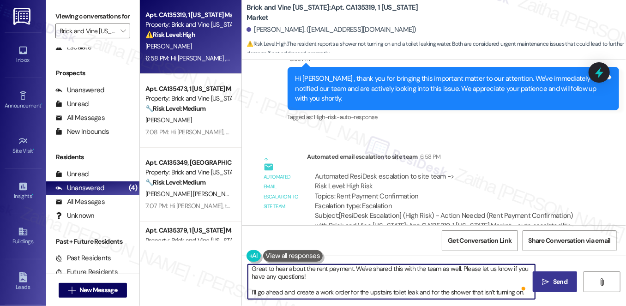
scroll to position [2, 0]
drag, startPoint x: 250, startPoint y: 288, endPoint x: 532, endPoint y: 297, distance: 281.5
click at [532, 297] on textarea "Great to hear about the rent payment. We've shared this with the team as well. …" at bounding box center [391, 282] width 287 height 35
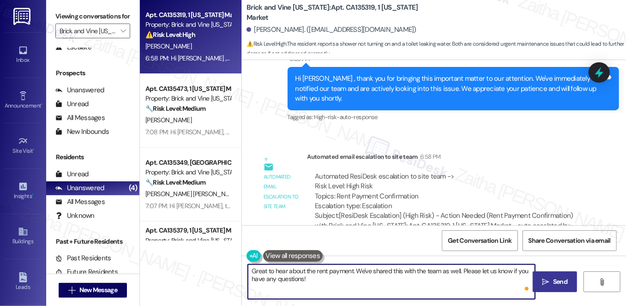
scroll to position [0, 0]
paste textarea "I’ll go ahead and create a work order for the upstairs toilet leak and for the …"
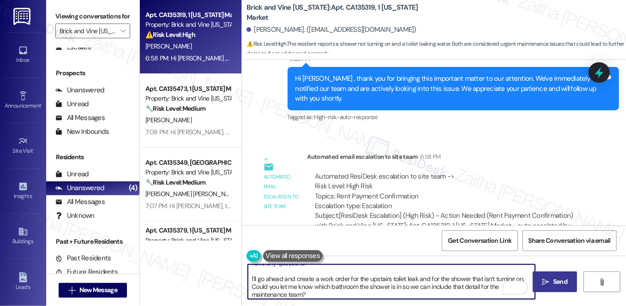
scroll to position [16, 0]
paste textarea "Do we have your permission to enter during your absence? Do you have pets that …"
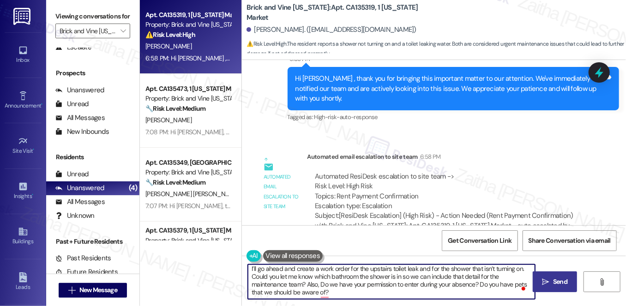
scroll to position [0, 0]
type textarea "Great to hear about the rent payment. We've shared this with the team as well. …"
click at [566, 280] on span "Send" at bounding box center [560, 282] width 14 height 10
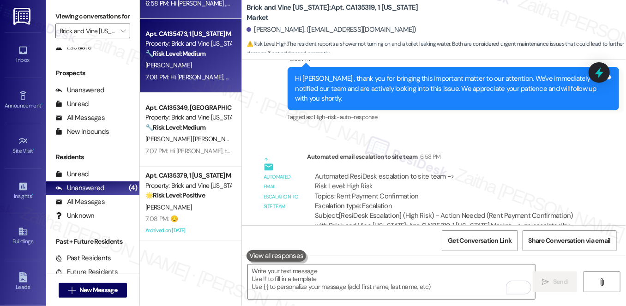
click at [215, 63] on div "[PERSON_NAME]" at bounding box center [188, 66] width 87 height 12
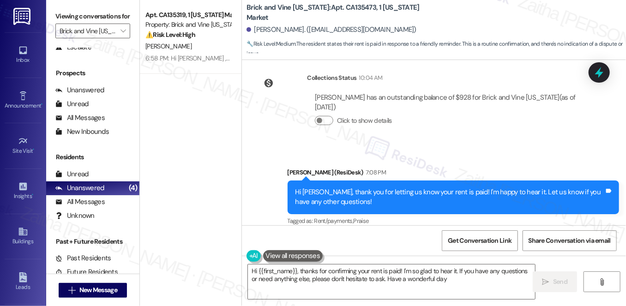
type textarea "Hi {{first_name}}, thanks for confirming your rent is paid! I'm so glad to hear…"
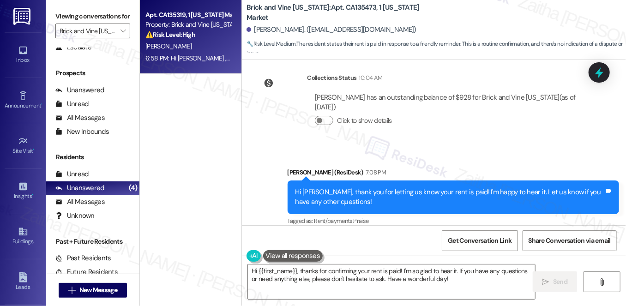
click at [213, 39] on div "⚠️ Risk Level: High The resident reports a shower not turning on and a toilet l…" at bounding box center [188, 35] width 85 height 10
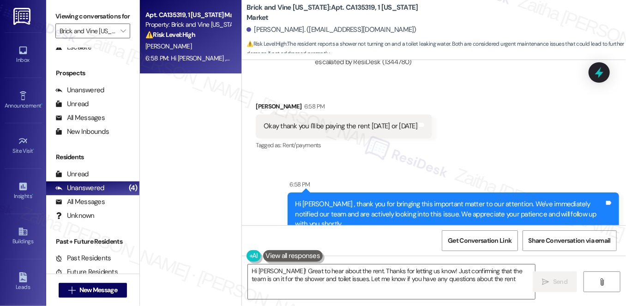
type textarea "Hi Savanna! Great to hear about the rent. Thanks for letting us know! Just conf…"
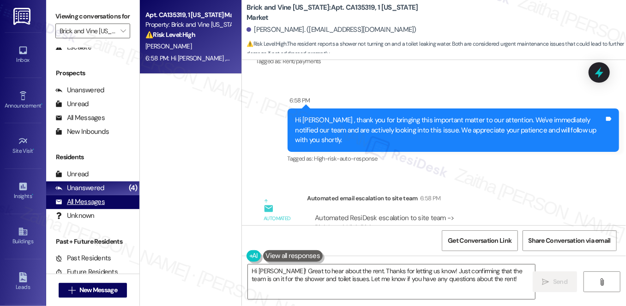
click at [85, 207] on div "All Messages" at bounding box center [79, 202] width 49 height 10
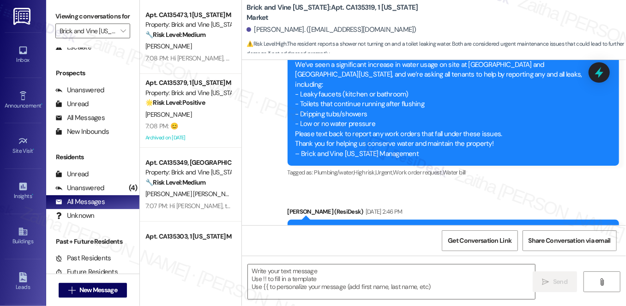
type textarea "Fetching suggested responses. Please feel free to read through the conversation…"
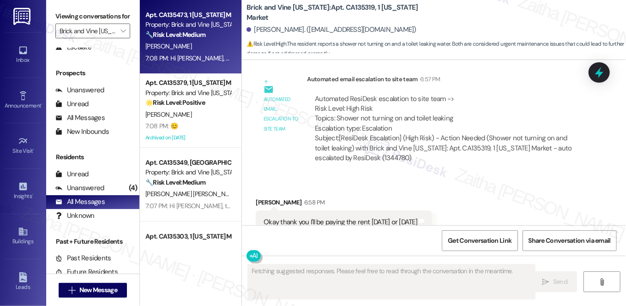
click at [211, 47] on div "[PERSON_NAME]" at bounding box center [188, 47] width 87 height 12
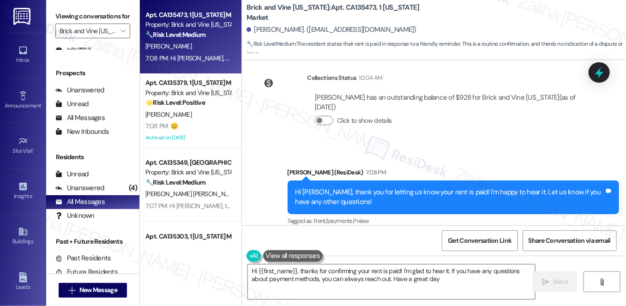
type textarea "Hi {{first_name}}, thanks for confirming your rent is paid! I'm glad to hear it…"
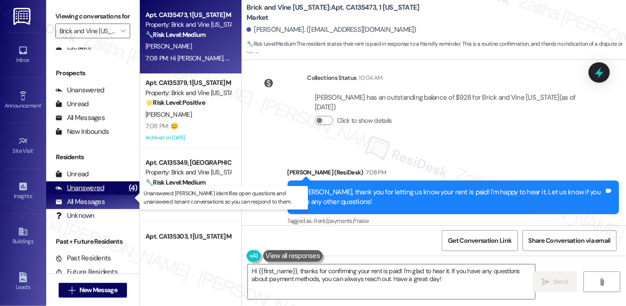
click at [85, 193] on div "Unanswered" at bounding box center [79, 188] width 49 height 10
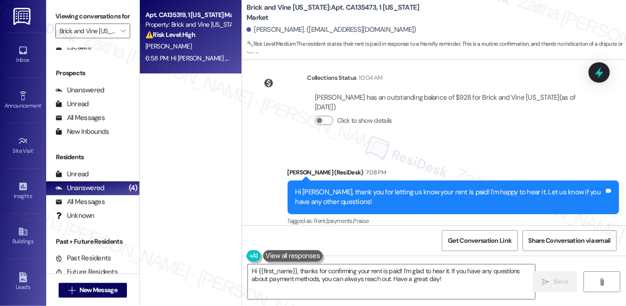
click at [206, 48] on div "[PERSON_NAME]" at bounding box center [188, 47] width 87 height 12
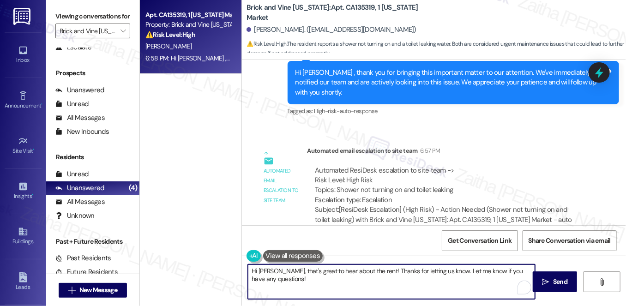
drag, startPoint x: 284, startPoint y: 270, endPoint x: 250, endPoint y: 265, distance: 34.0
click at [250, 265] on textarea "Hi Savanna, that's great to hear about the rent! Thanks for letting us know. Le…" at bounding box center [391, 282] width 287 height 35
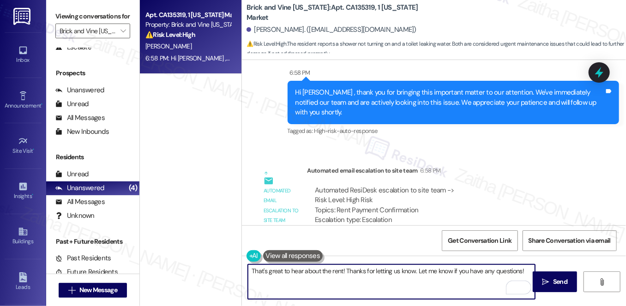
scroll to position [2249, 0]
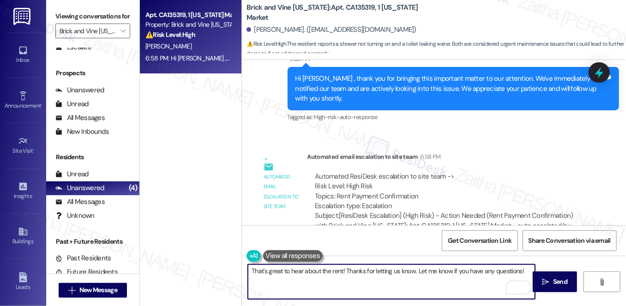
click at [521, 271] on textarea "That's great to hear about the rent! Thanks for letting us know. Let me know if…" at bounding box center [391, 282] width 287 height 35
paste textarea "I’ll go ahead and create a work order for the upstairs toilet leak and for the …"
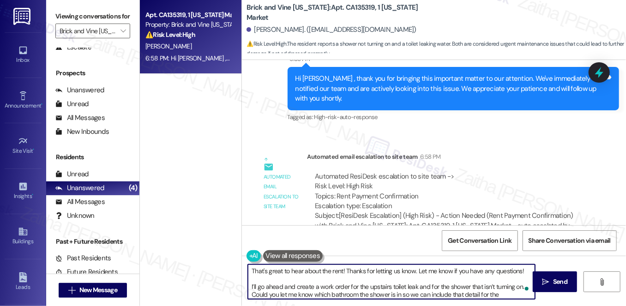
scroll to position [7, 0]
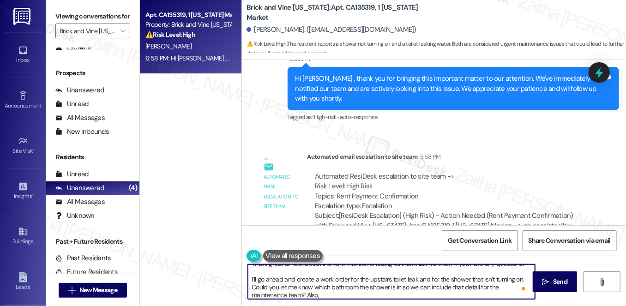
paste textarea "Do we have your permission to enter during your absence? Do you have pets that …"
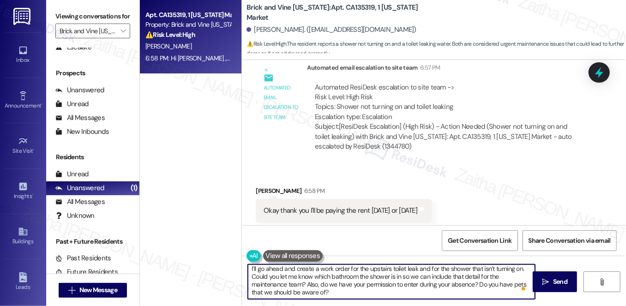
scroll to position [2039, 0]
type textarea "That's great to hear about the rent! Thanks for letting us know. Let me know if…"
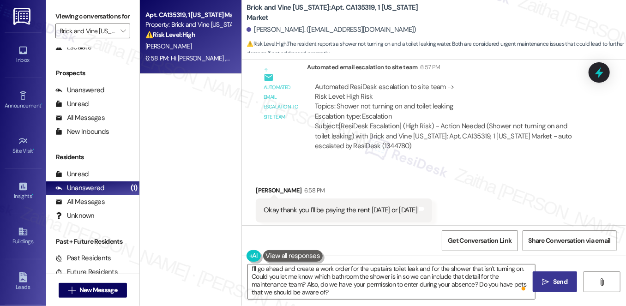
click at [563, 285] on span "Send" at bounding box center [560, 282] width 14 height 10
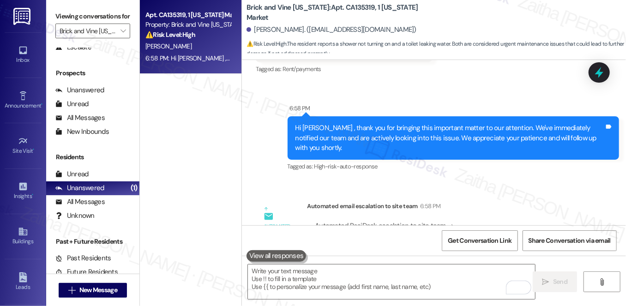
scroll to position [2249, 0]
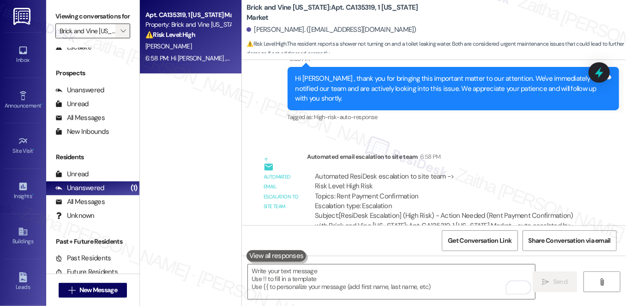
click at [121, 35] on icon "" at bounding box center [123, 30] width 5 height 7
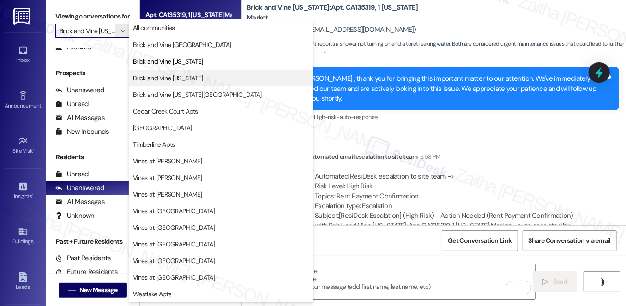
click at [172, 80] on span "Brick and Vine Ohio" at bounding box center [168, 77] width 70 height 9
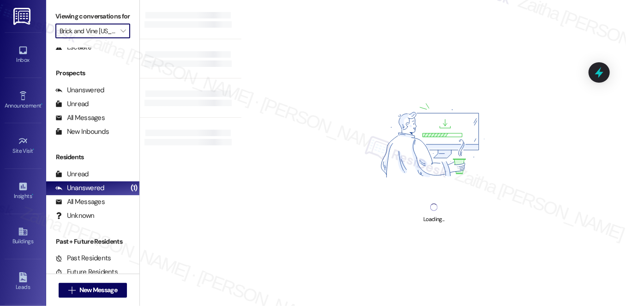
type input "Brick and Vine Ohio"
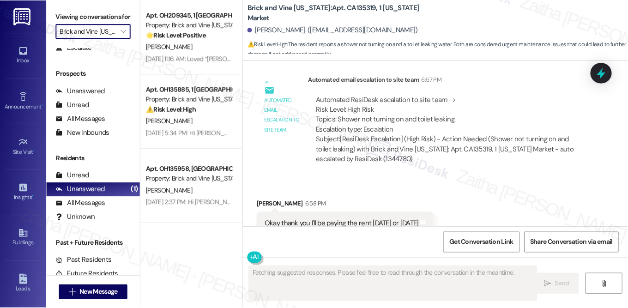
scroll to position [2018, 0]
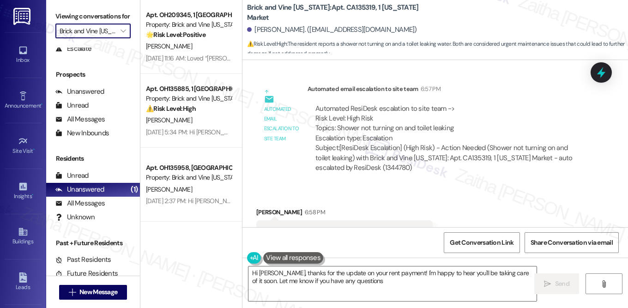
type textarea "Hi Savanna, thanks for the update on your rent payment! I'm happy to hear you'l…"
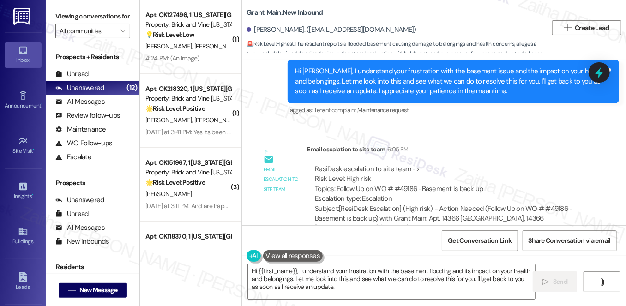
scroll to position [3738, 0]
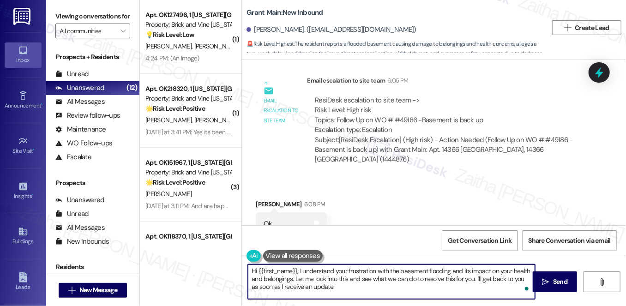
drag, startPoint x: 250, startPoint y: 270, endPoint x: 340, endPoint y: 305, distance: 97.1
click at [340, 305] on div "Hi {{first_name}}, I understand your frustration with the basement flooding and…" at bounding box center [434, 290] width 384 height 69
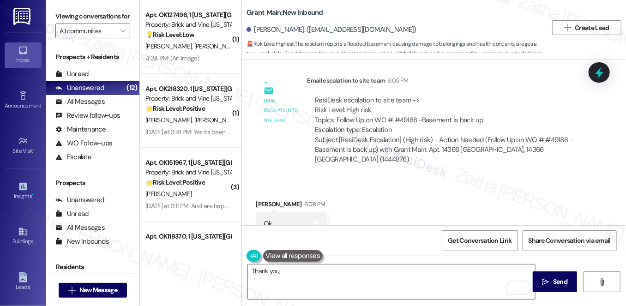
click at [262, 200] on div "[PERSON_NAME] 6:08 PM" at bounding box center [291, 206] width 71 height 13
copy div "[PERSON_NAME]"
click at [292, 270] on textarea "Thank you," at bounding box center [391, 282] width 287 height 35
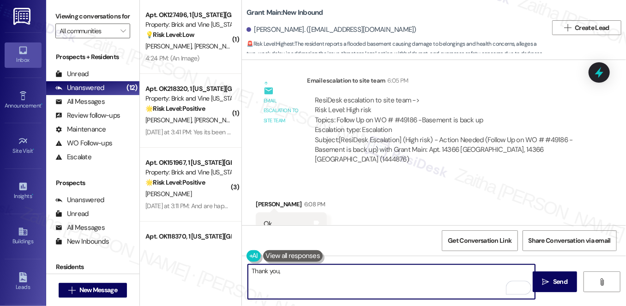
paste textarea "[PERSON_NAME]"
type textarea "Thank you, [PERSON_NAME]! I'll be in touch!"
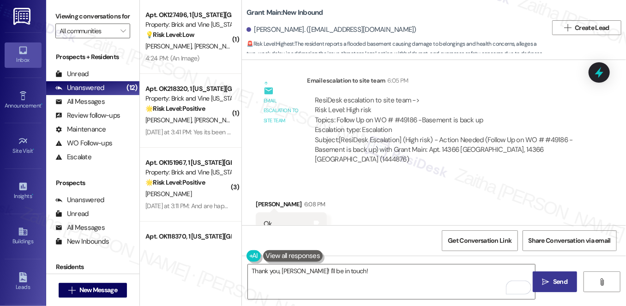
click at [558, 285] on span "Send" at bounding box center [560, 282] width 14 height 10
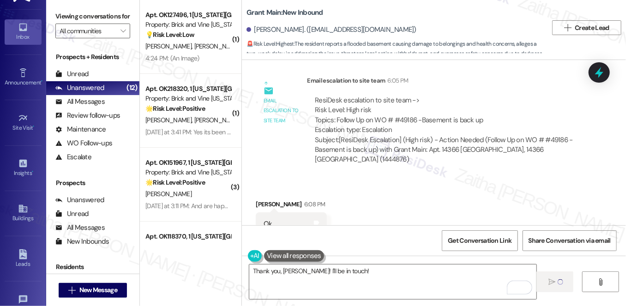
scroll to position [42, 0]
